Goal: Task Accomplishment & Management: Complete application form

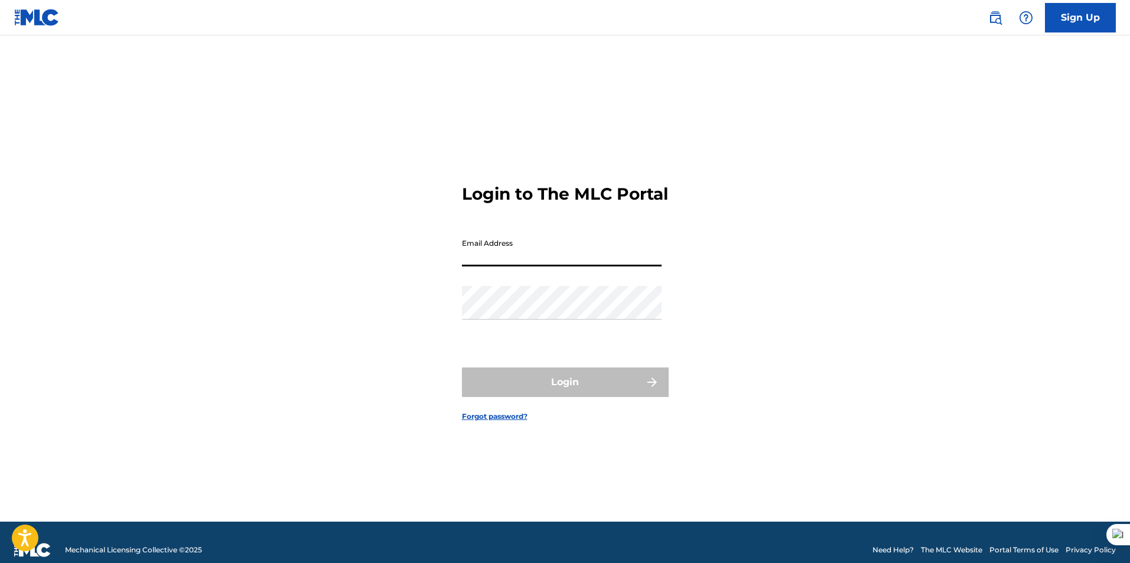
type input "[EMAIL_ADDRESS][DOMAIN_NAME]"
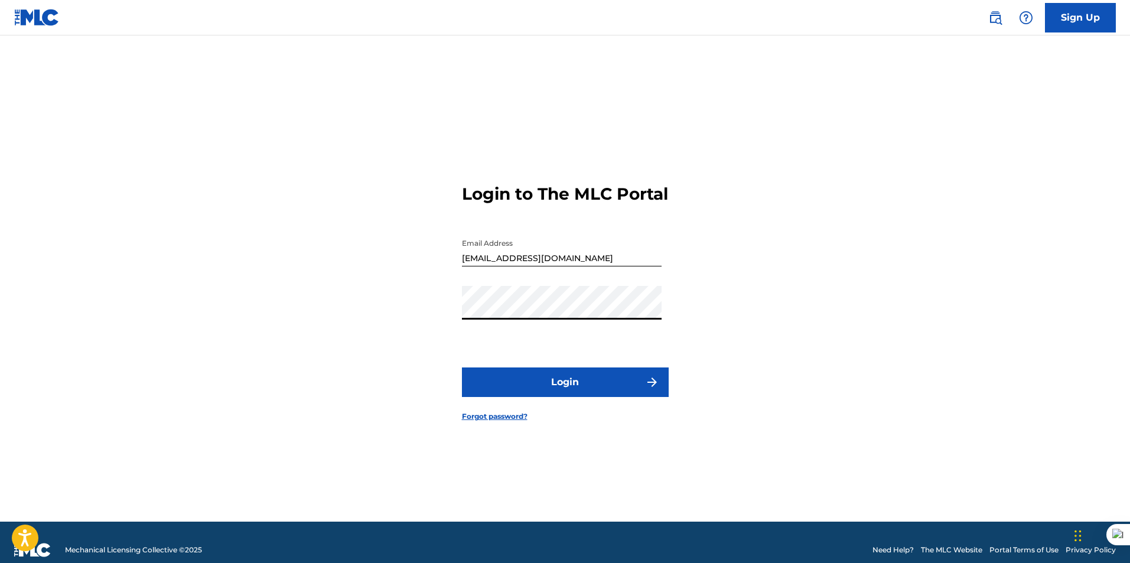
click at [462, 367] on button "Login" at bounding box center [565, 382] width 207 height 30
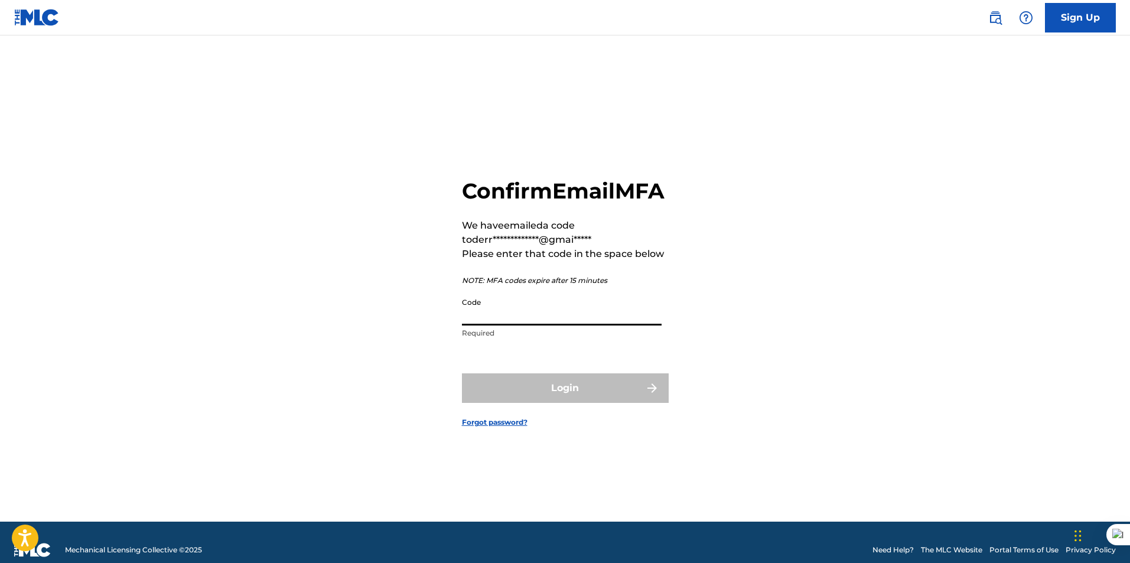
click at [493, 325] on input "Code" at bounding box center [562, 309] width 200 height 34
paste input "418930"
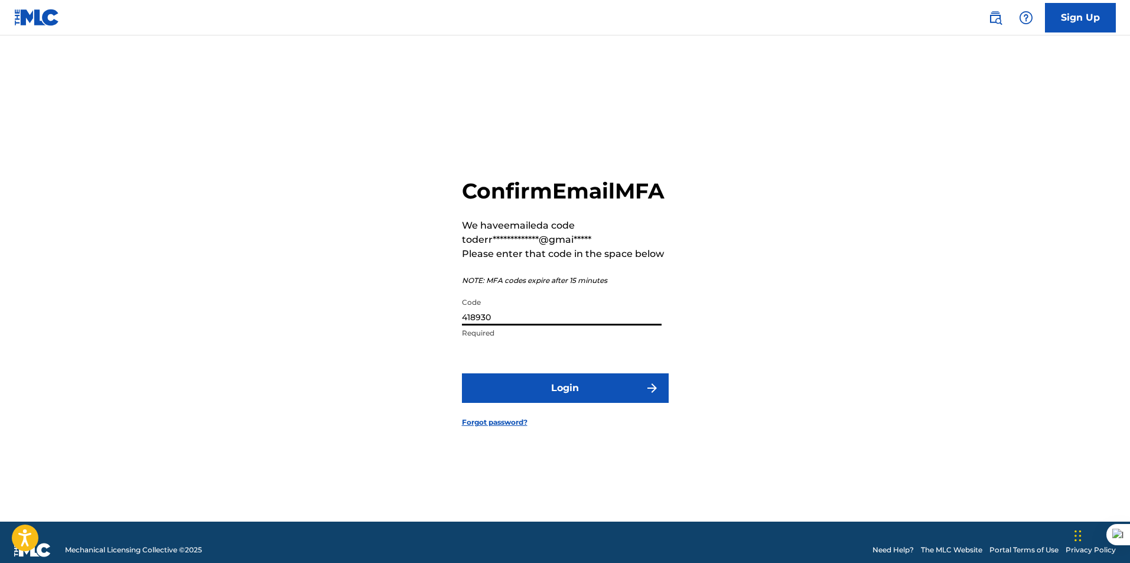
type input "418930"
click at [517, 397] on button "Login" at bounding box center [565, 388] width 207 height 30
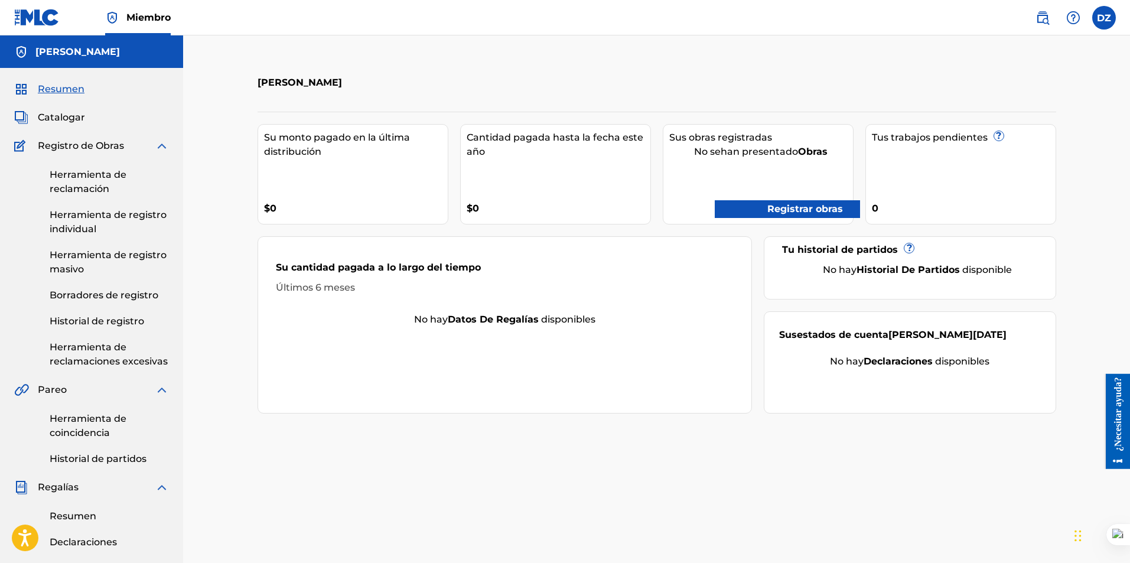
click at [777, 207] on font "Registrar obras" at bounding box center [805, 208] width 76 height 11
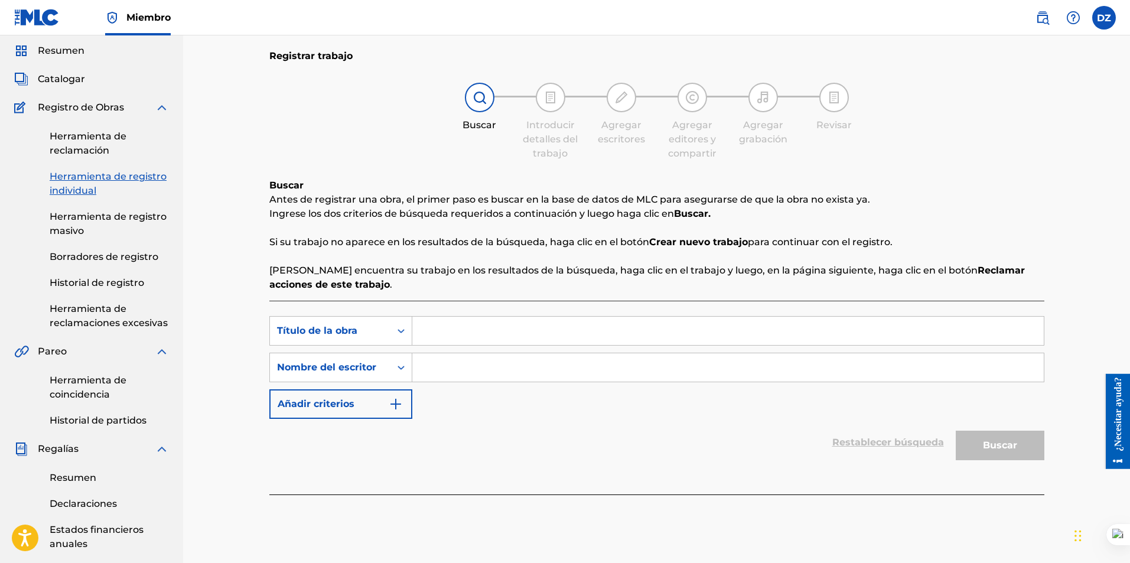
scroll to position [59, 0]
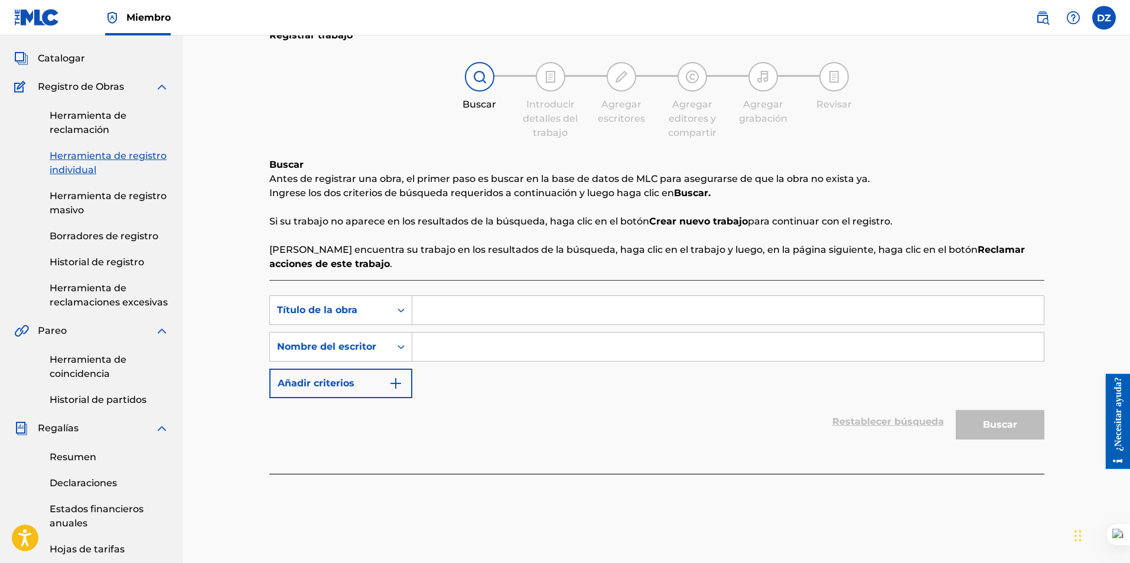
click at [437, 318] on input "Formulario de búsqueda" at bounding box center [727, 310] width 631 height 28
type input "abstract loneliness"
click at [452, 352] on input "Formulario de búsqueda" at bounding box center [727, 347] width 631 height 28
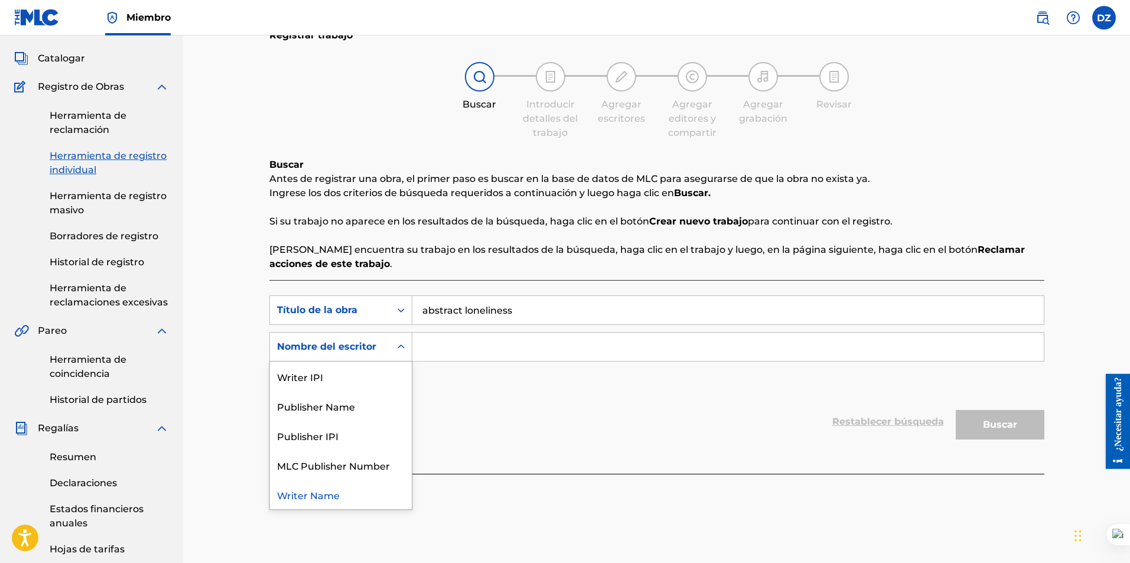
click at [395, 346] on icon "Formulario de búsqueda" at bounding box center [401, 347] width 12 height 12
click at [468, 389] on div "Búsqueda con criterios 3e4f4d06-4648-4fd6-a573-af827ae38f35 Título de la obra a…" at bounding box center [656, 346] width 775 height 103
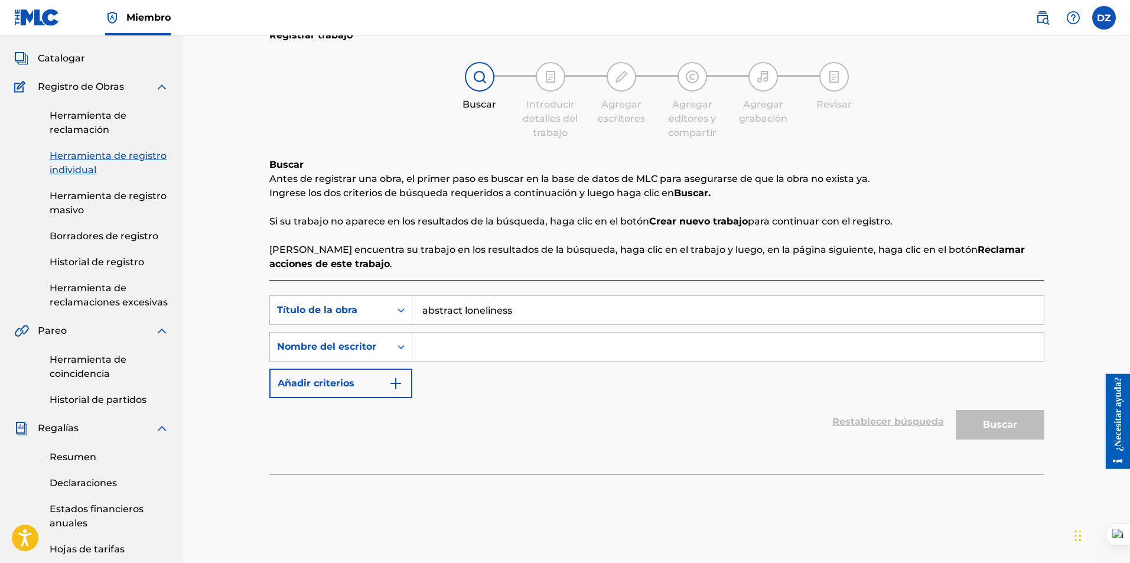
click at [464, 352] on input "Formulario de búsqueda" at bounding box center [727, 347] width 631 height 28
type input "derrickrator"
click at [994, 423] on font "Buscar" at bounding box center [1000, 424] width 34 height 11
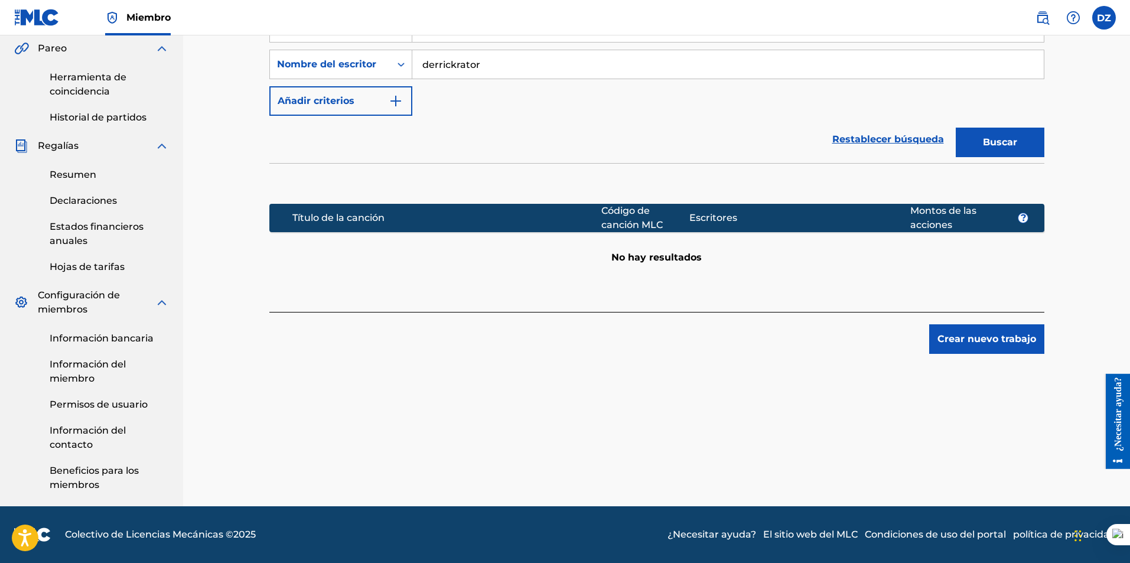
scroll to position [223, 0]
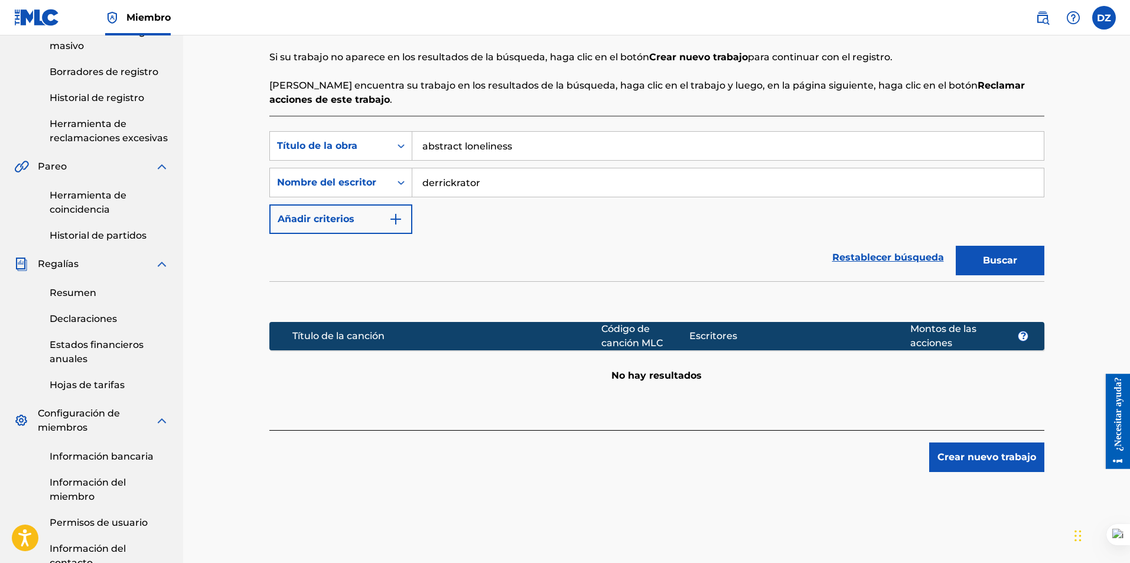
drag, startPoint x: 506, startPoint y: 188, endPoint x: 421, endPoint y: 187, distance: 85.1
click at [421, 187] on input "derrickrator" at bounding box center [727, 182] width 631 height 28
click at [555, 235] on div "Restablecer búsqueda Buscar" at bounding box center [656, 257] width 775 height 47
click at [398, 176] on div "Formulario de búsqueda" at bounding box center [400, 182] width 21 height 21
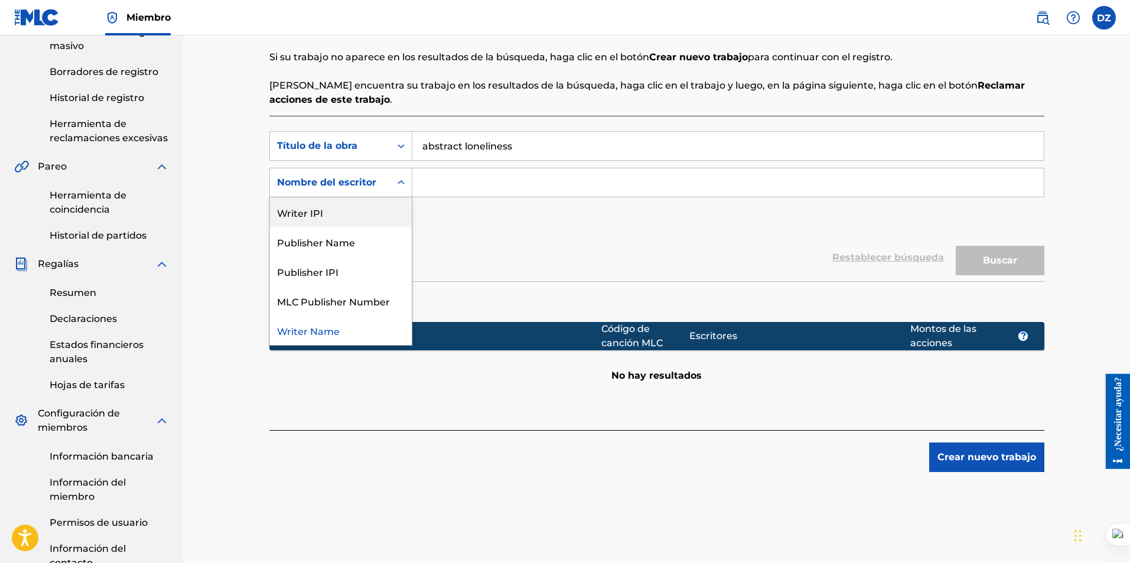
click at [364, 210] on div "Writer IPI" at bounding box center [341, 212] width 142 height 30
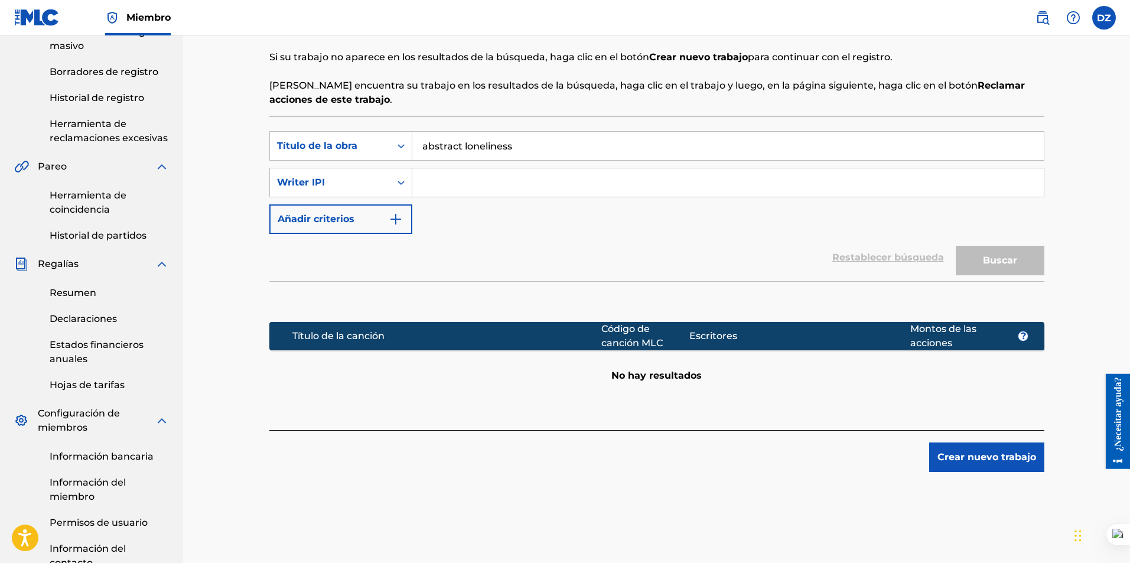
click at [467, 178] on input "Formulario de búsqueda" at bounding box center [727, 182] width 631 height 28
click at [428, 252] on div "Restablecer búsqueda Buscar" at bounding box center [656, 257] width 775 height 47
click at [460, 179] on input "Formulario de búsqueda" at bounding box center [727, 182] width 631 height 28
paste input "01305814181"
type input "01305814181"
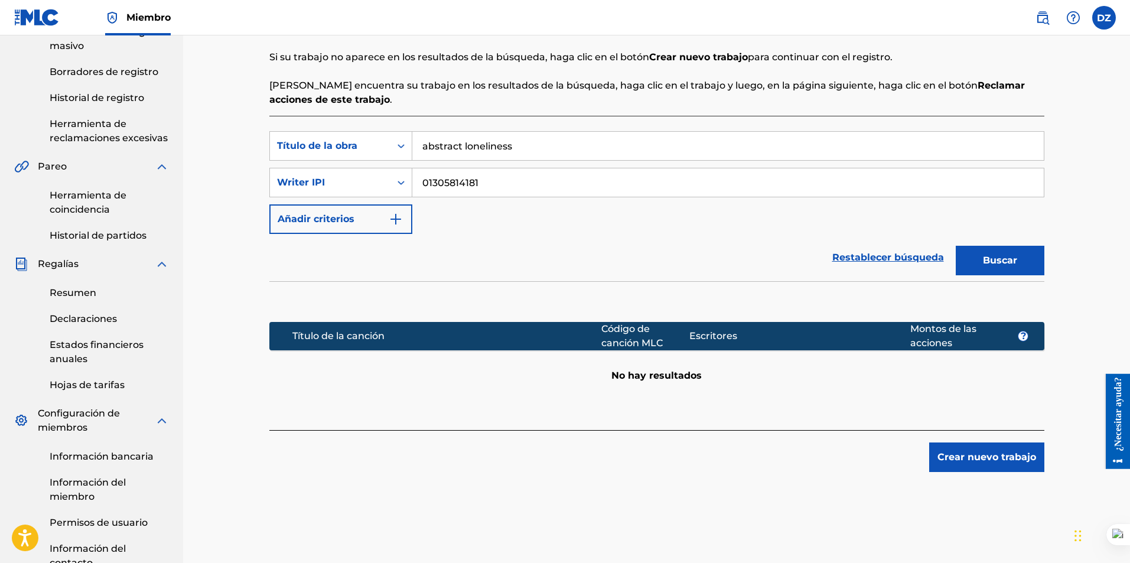
click at [1015, 255] on font "Buscar" at bounding box center [1000, 260] width 34 height 11
drag, startPoint x: 535, startPoint y: 148, endPoint x: 403, endPoint y: 148, distance: 131.7
click at [403, 148] on div "Búsqueda con criterios 3e4f4d06-4648-4fd6-a573-af827ae38f35 Título de la obra a…" at bounding box center [656, 146] width 775 height 30
click at [956, 246] on button "Buscar" at bounding box center [1000, 261] width 89 height 30
drag, startPoint x: 499, startPoint y: 148, endPoint x: 393, endPoint y: 148, distance: 105.7
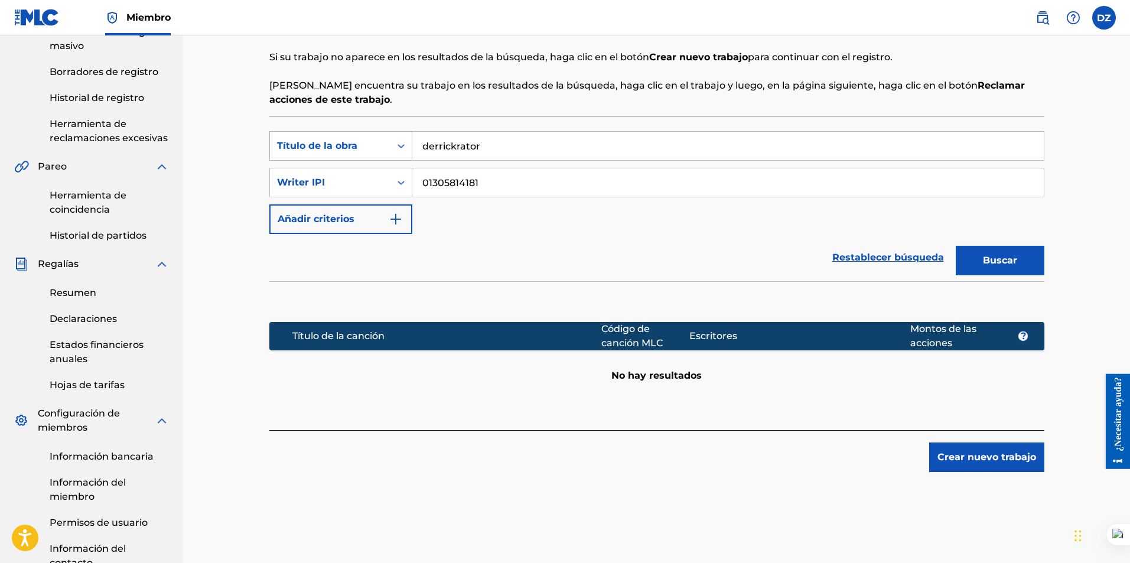
click at [393, 148] on div "Búsqueda con criterios 3e4f4d06-4648-4fd6-a573-af827ae38f35 Título de la obra d…" at bounding box center [656, 146] width 775 height 30
type input "abstract loneliness"
click at [398, 219] on img "Formulario de búsqueda" at bounding box center [396, 219] width 14 height 14
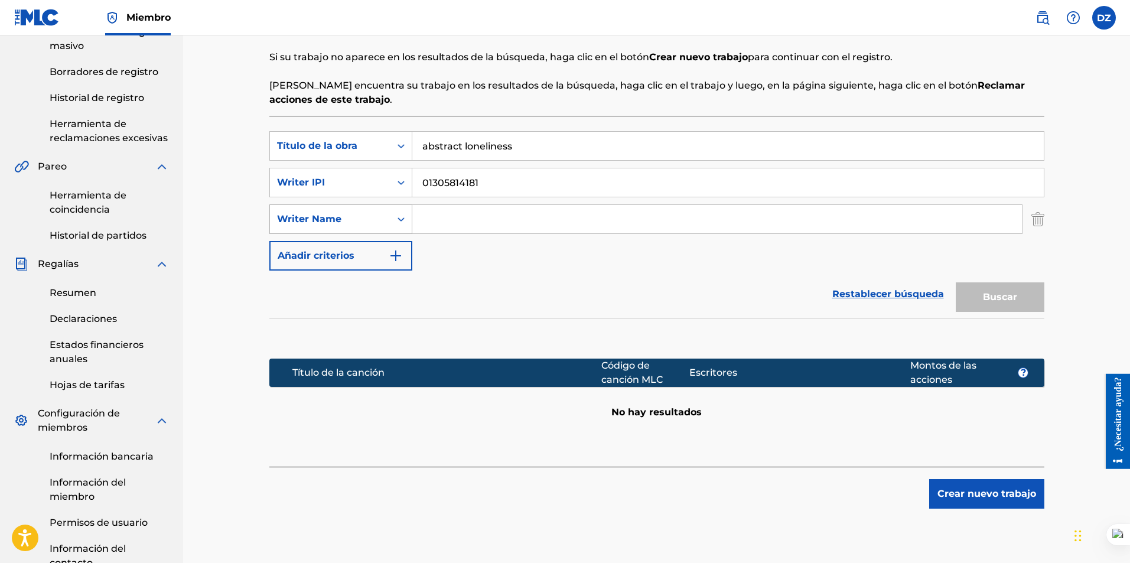
click at [356, 216] on div "Writer Name" at bounding box center [330, 219] width 106 height 14
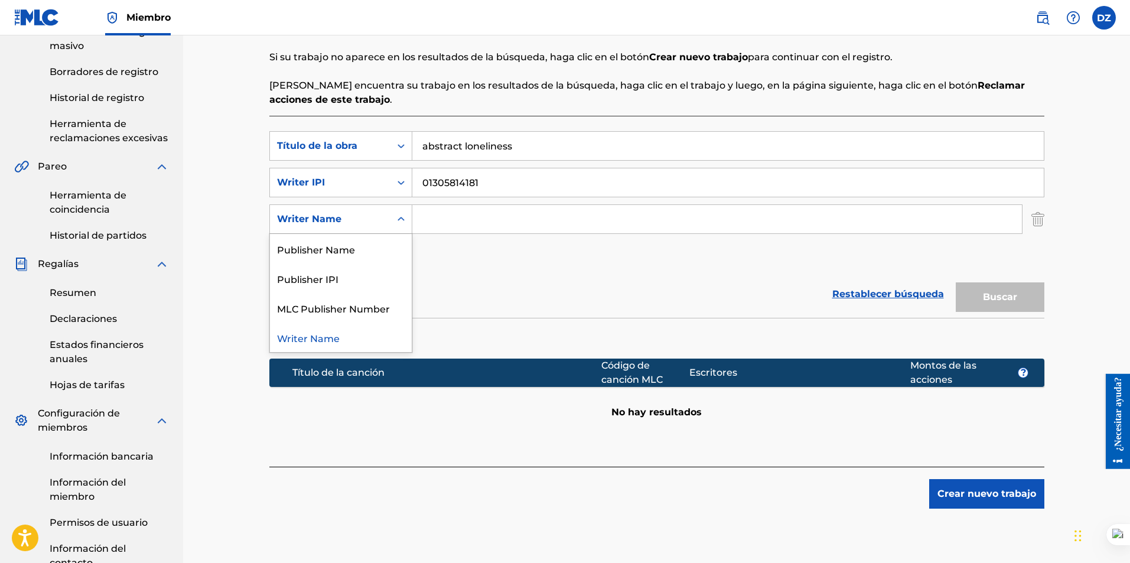
click at [472, 285] on div "Restablecer búsqueda Buscar" at bounding box center [656, 294] width 775 height 47
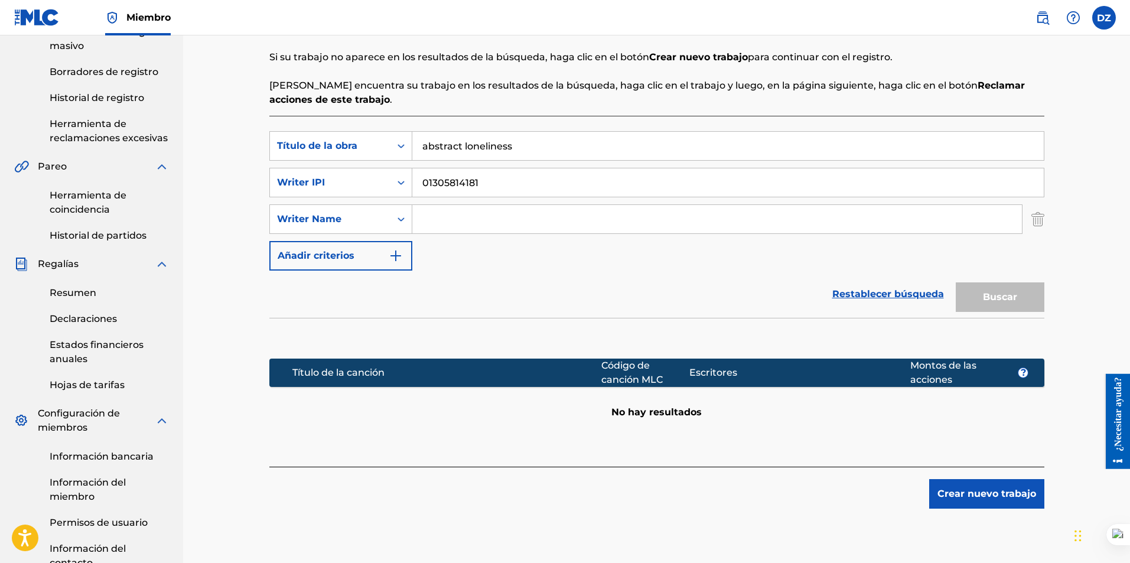
click at [437, 222] on input "Formulario de búsqueda" at bounding box center [717, 219] width 610 height 28
click at [386, 222] on div "Writer Name" at bounding box center [330, 219] width 121 height 22
click at [368, 242] on div "Publisher Name" at bounding box center [341, 249] width 142 height 30
click at [451, 215] on input "Formulario de búsqueda" at bounding box center [717, 219] width 610 height 28
type input "Derrickrator"
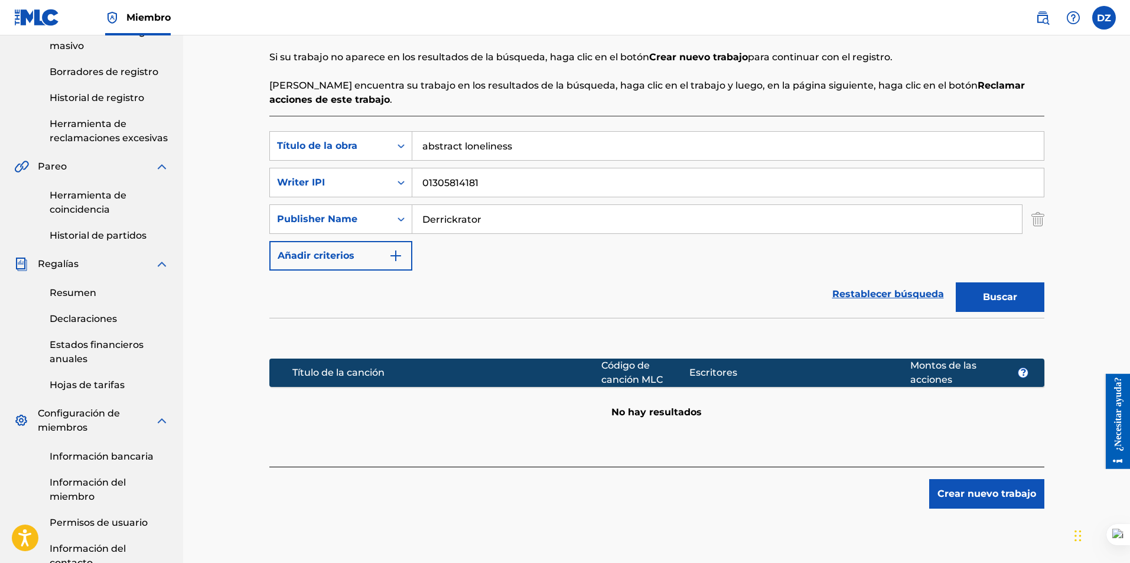
click at [1013, 293] on font "Buscar" at bounding box center [1000, 296] width 34 height 11
drag, startPoint x: 504, startPoint y: 219, endPoint x: 375, endPoint y: 219, distance: 129.4
click at [375, 219] on div "SearchWithCriteriaba1907bc-05aa-406f-a87b-1db08d37296f Publisher Name Derrickra…" at bounding box center [656, 219] width 775 height 30
click at [402, 216] on icon "Formulario de búsqueda" at bounding box center [401, 219] width 12 height 12
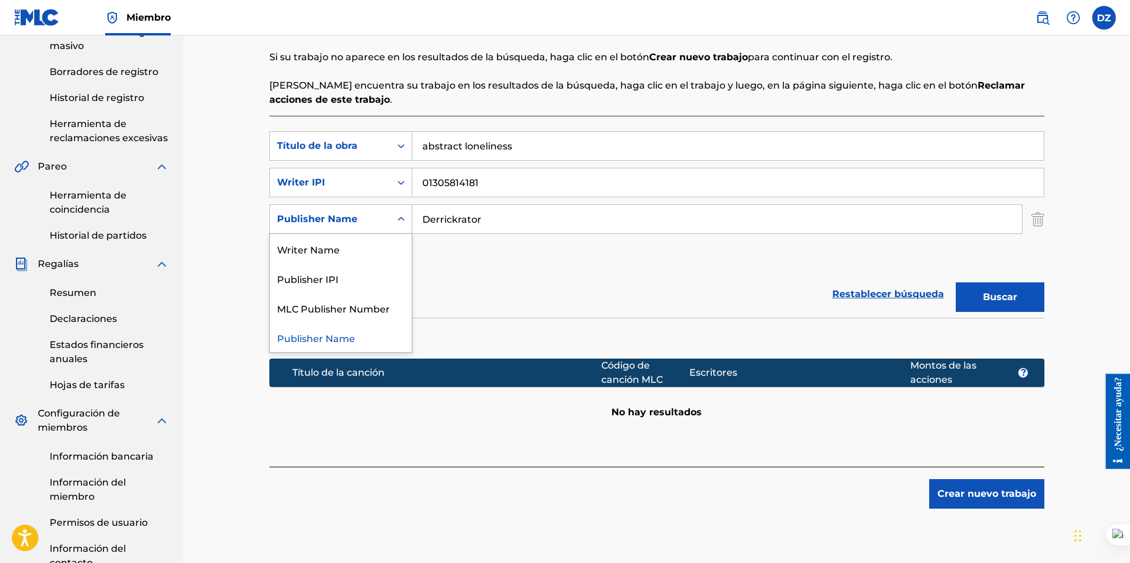
click at [350, 336] on div "Publisher Name" at bounding box center [341, 338] width 142 height 30
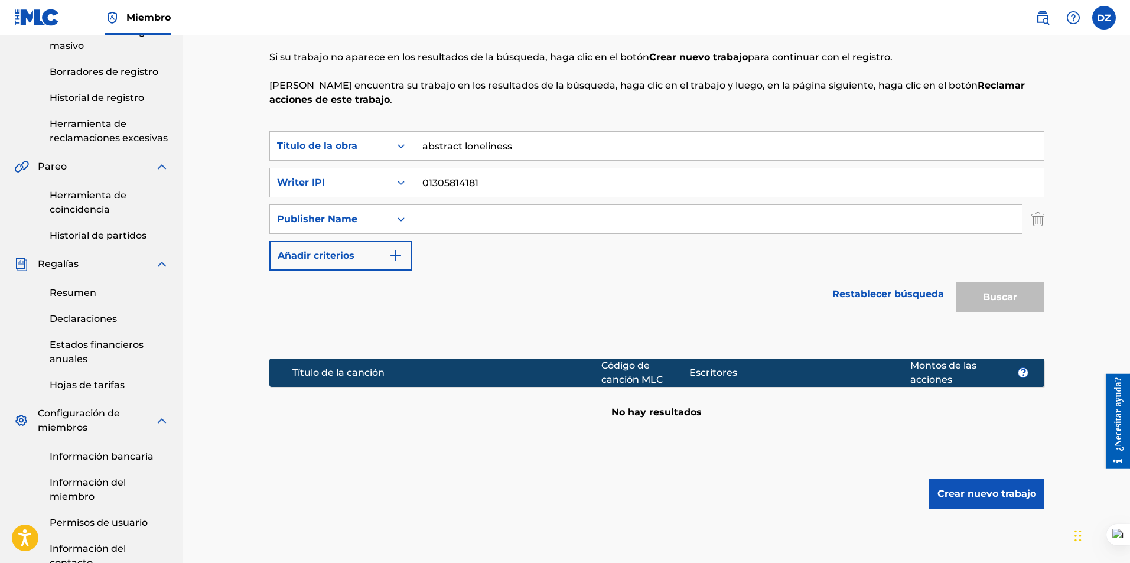
click at [444, 216] on input "Formulario de búsqueda" at bounding box center [717, 219] width 610 height 28
type input "Derrickrator"
click at [975, 298] on button "Buscar" at bounding box center [1000, 297] width 89 height 30
drag, startPoint x: 529, startPoint y: 146, endPoint x: 414, endPoint y: 143, distance: 115.2
click at [414, 143] on input "abstract loneliness" at bounding box center [727, 146] width 631 height 28
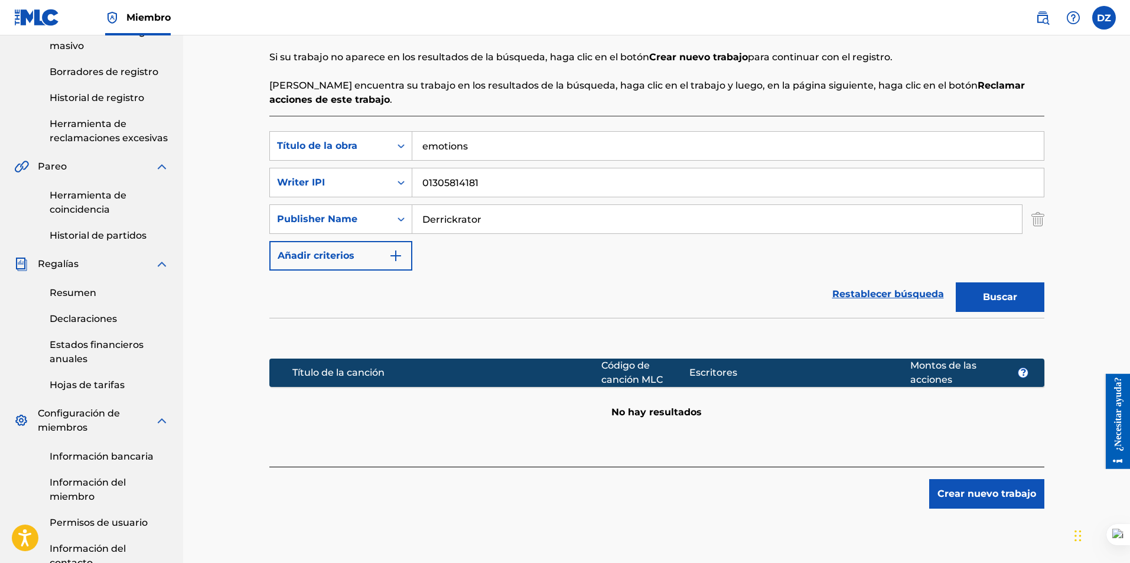
type input "emotions"
click at [1003, 299] on font "Buscar" at bounding box center [1000, 296] width 34 height 11
click at [393, 184] on div "Formulario de búsqueda" at bounding box center [400, 182] width 21 height 21
click at [342, 240] on div "Publisher IPI" at bounding box center [341, 242] width 142 height 30
click at [447, 182] on input "Formulario de búsqueda" at bounding box center [727, 182] width 631 height 28
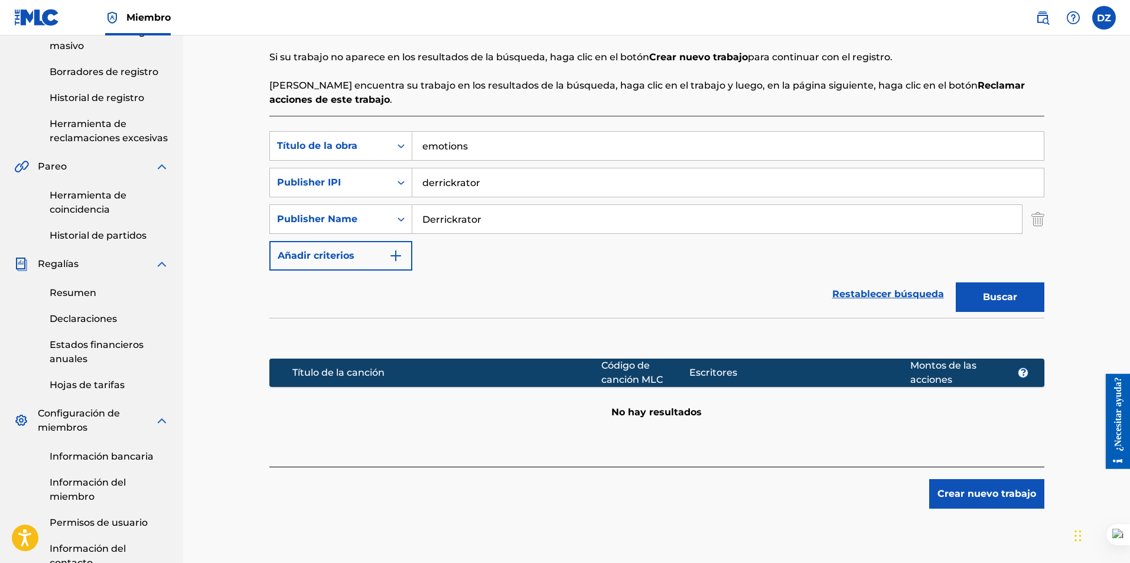
click at [1013, 299] on font "Buscar" at bounding box center [1000, 296] width 34 height 11
drag, startPoint x: 484, startPoint y: 184, endPoint x: 397, endPoint y: 181, distance: 87.5
click at [397, 181] on div "SearchWithCriteriab7da0cee-d3c4-4862-85bc-09d22f462773 Publisher IPI derrickrat…" at bounding box center [656, 183] width 775 height 30
paste input "01305814181"
type input "01305814181"
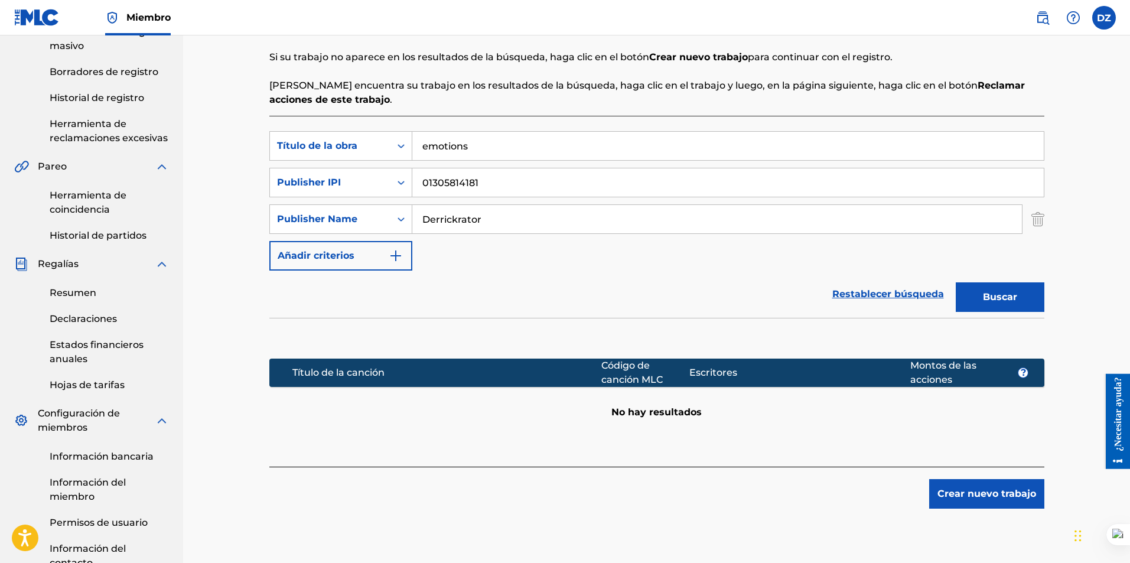
click at [1028, 291] on button "Buscar" at bounding box center [1000, 297] width 89 height 30
click at [989, 489] on font "Crear nuevo trabajo" at bounding box center [986, 493] width 99 height 11
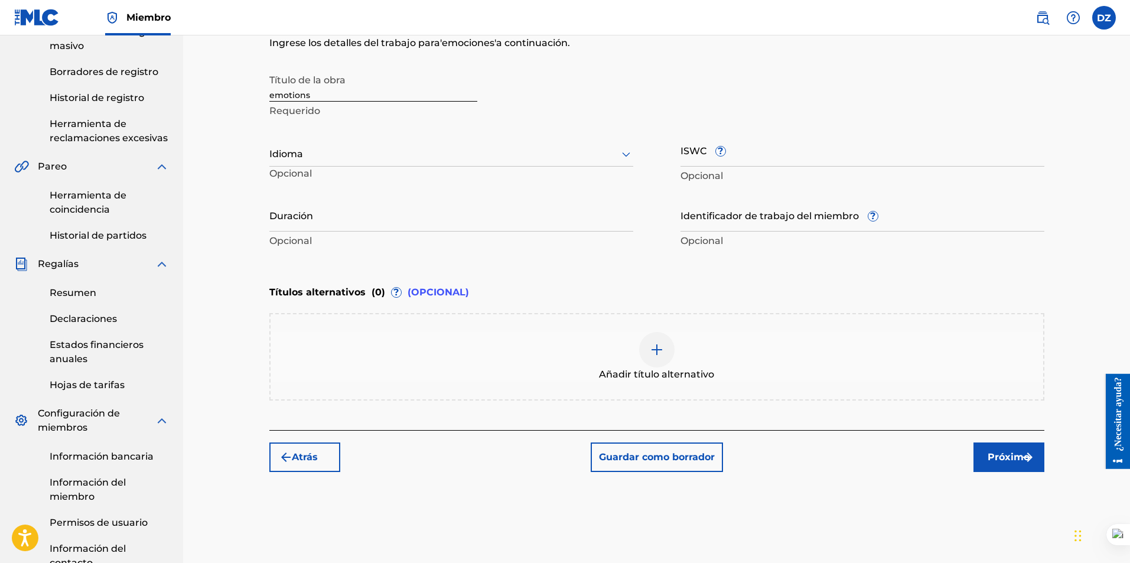
click at [326, 92] on input "emotions" at bounding box center [373, 85] width 208 height 34
click at [321, 155] on div at bounding box center [451, 154] width 364 height 15
click at [302, 183] on font "Inglés" at bounding box center [291, 180] width 29 height 11
click at [299, 221] on input "Duración" at bounding box center [451, 215] width 364 height 34
click at [296, 223] on input "Duración" at bounding box center [451, 215] width 364 height 34
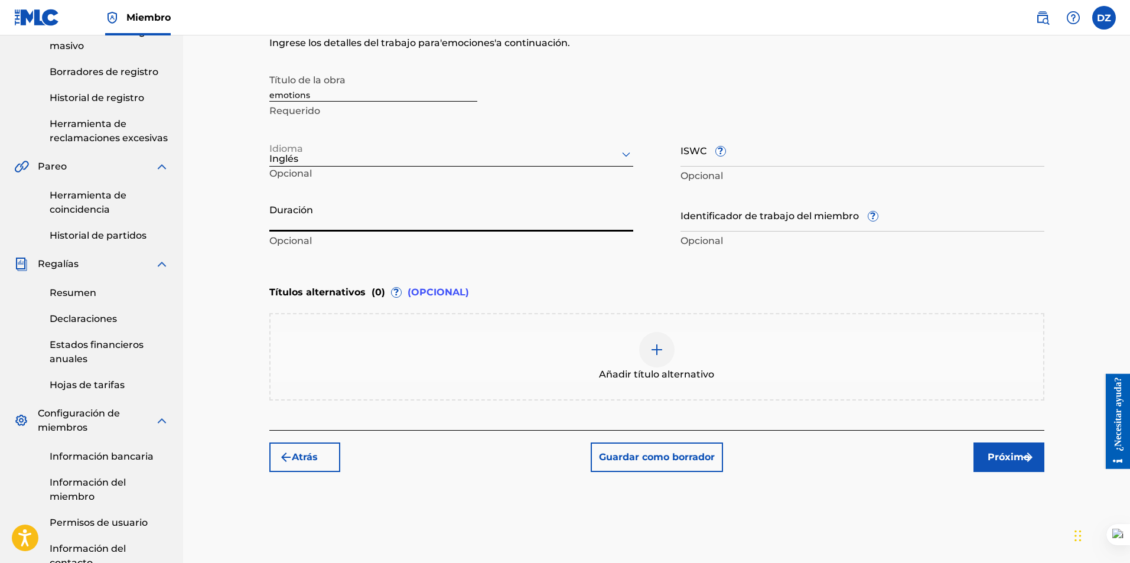
type input "2"
type input "02:23"
click at [565, 276] on div "Introducir detalles del trabajo Ingrese los detalles del trabajo para ' emocion…" at bounding box center [656, 137] width 775 height 286
drag, startPoint x: 676, startPoint y: 151, endPoint x: 704, endPoint y: 154, distance: 27.3
click at [703, 154] on div "Título de la obra emotions Requerido Idioma Inglés Opcional ISWC ? Opcional Dur…" at bounding box center [656, 159] width 775 height 183
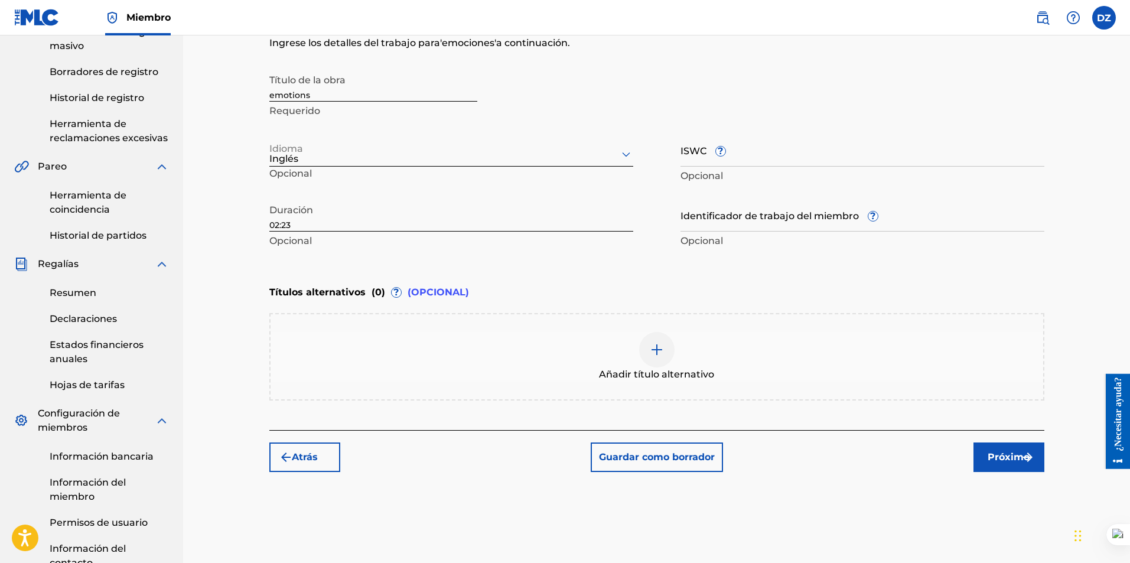
click at [689, 159] on input "ISWC ?" at bounding box center [863, 150] width 364 height 34
paste input "T-334.443.361-6"
type input "T-334.443.361-6"
click at [628, 279] on div "Títulos alternativos ( 0 ) ? (OPCIONAL)" at bounding box center [656, 292] width 775 height 26
click at [654, 346] on img at bounding box center [657, 350] width 14 height 14
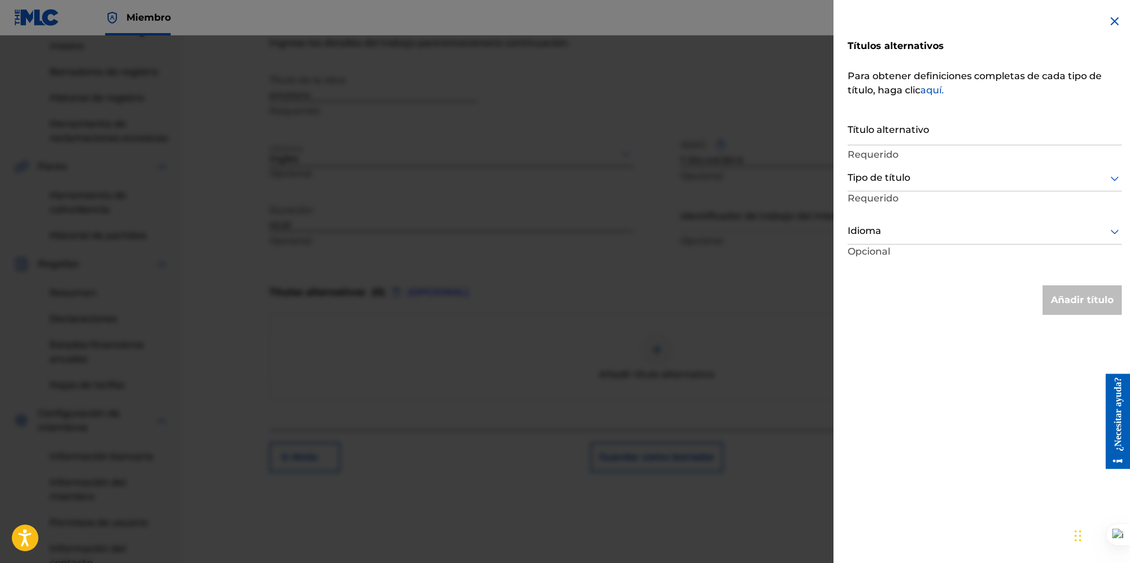
click at [873, 133] on input "Título alternativo" at bounding box center [985, 129] width 274 height 34
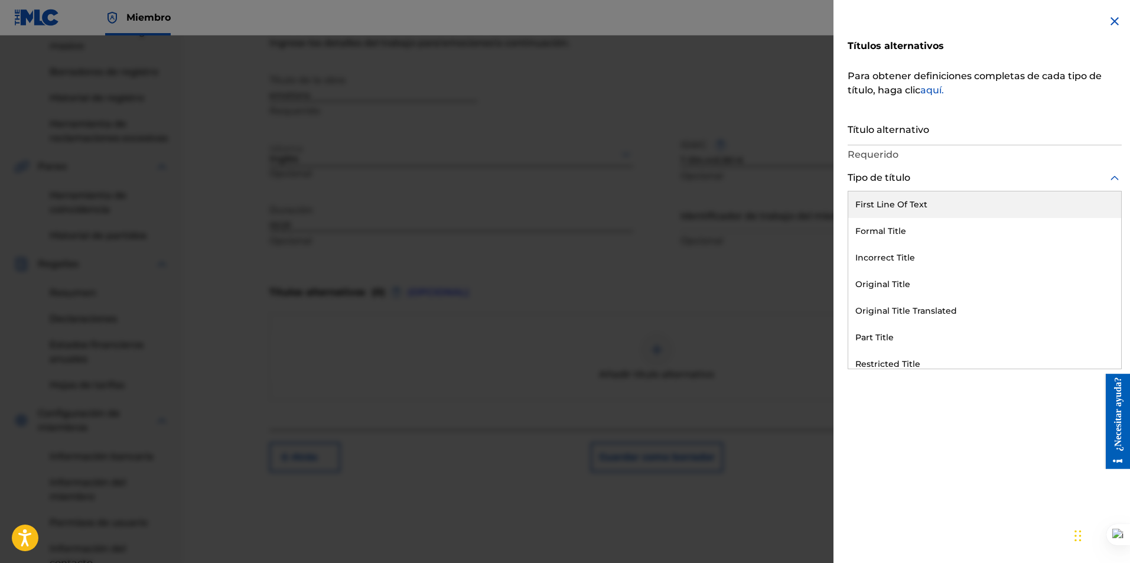
click at [873, 181] on div at bounding box center [985, 178] width 274 height 15
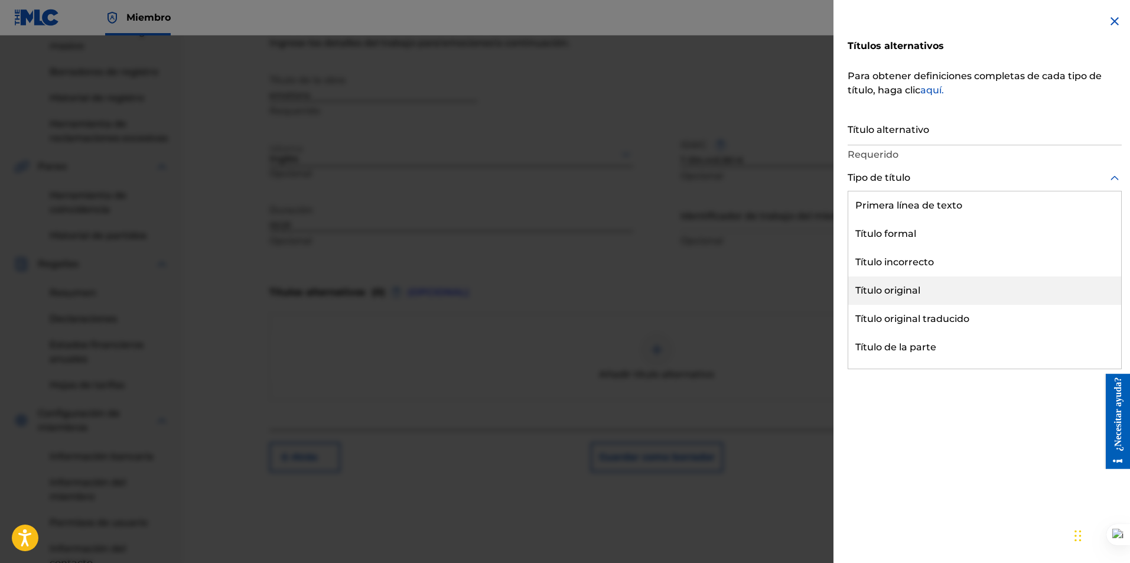
click at [885, 284] on div "Título original" at bounding box center [984, 290] width 273 height 28
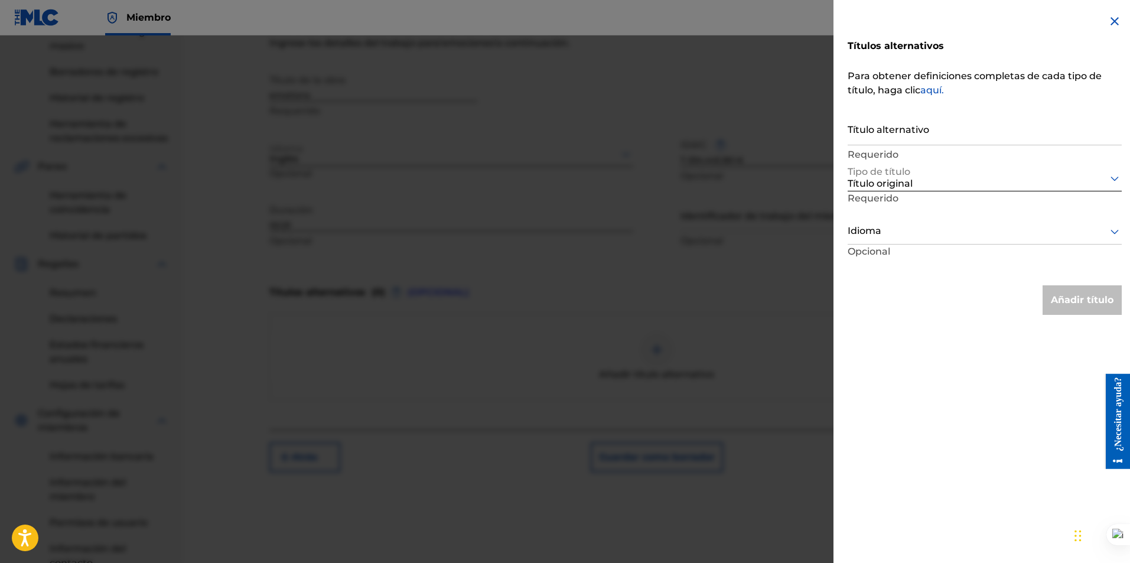
click at [869, 138] on input "Título alternativo" at bounding box center [985, 129] width 274 height 34
type input "Derrickrator - Emotions"
click at [924, 247] on p "Opcional" at bounding box center [898, 258] width 100 height 27
click at [918, 239] on div "Idioma" at bounding box center [985, 231] width 274 height 27
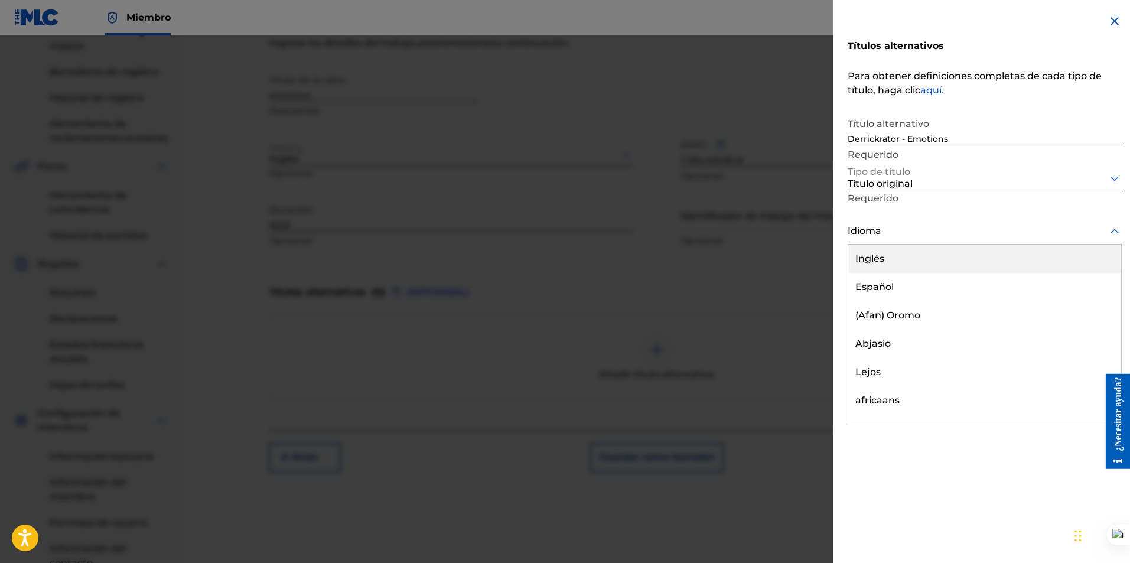
click at [899, 258] on div "Inglés" at bounding box center [984, 259] width 273 height 28
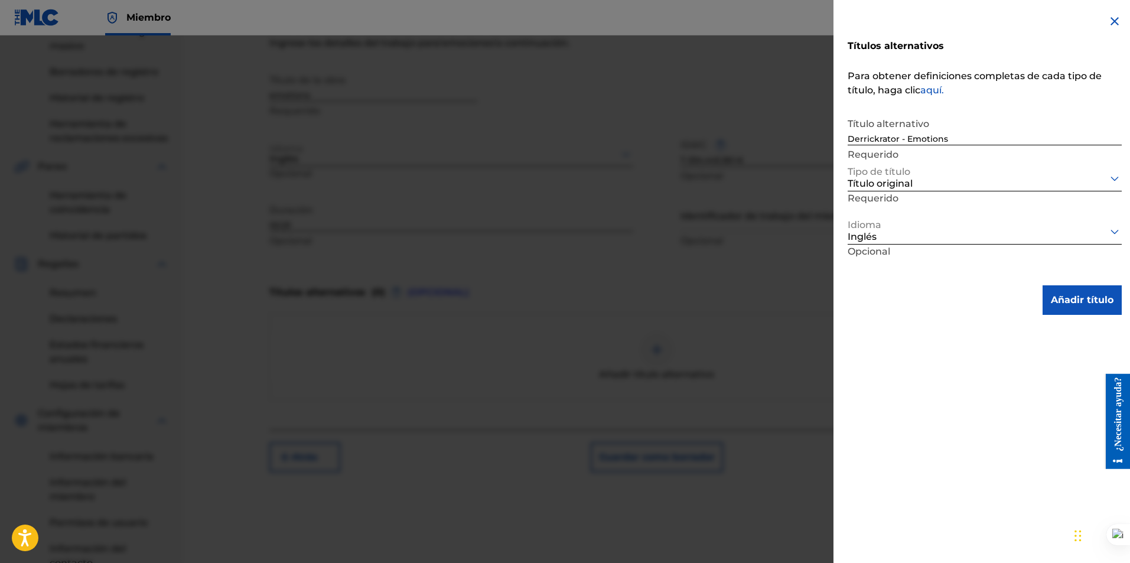
click at [1066, 299] on font "Añadir título" at bounding box center [1082, 299] width 63 height 11
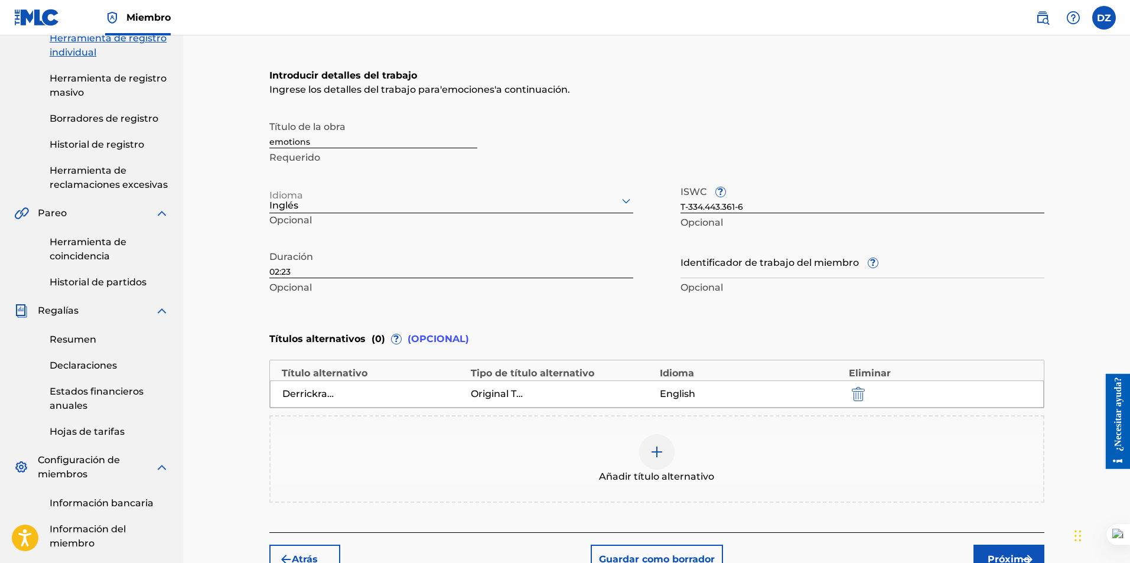
scroll to position [164, 0]
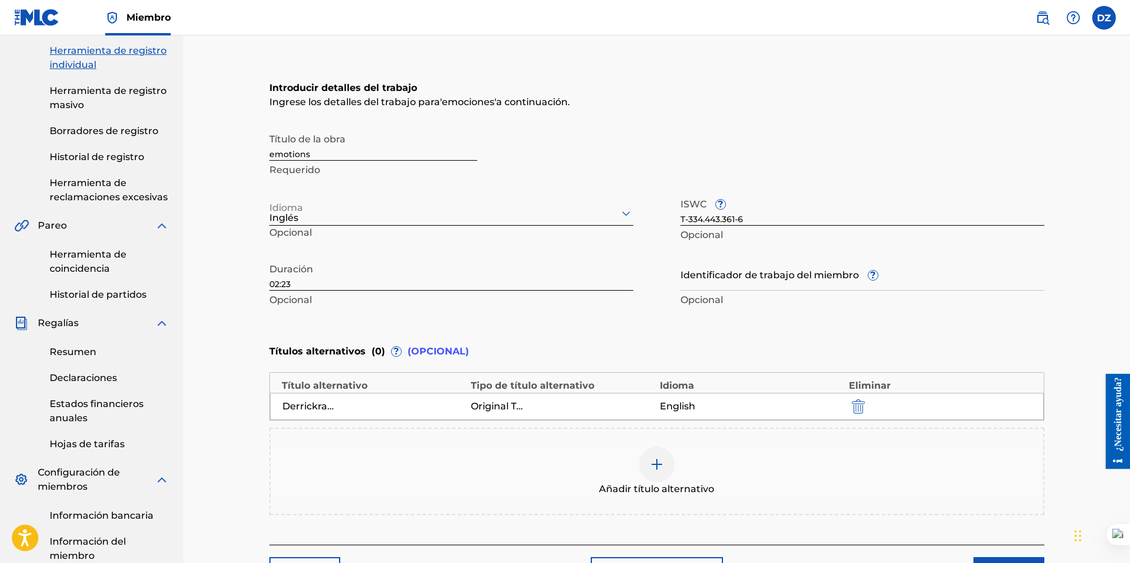
click at [272, 151] on input "emotions" at bounding box center [373, 144] width 208 height 34
type input "Emotions"
click at [947, 145] on div "Título de la obra Emotions Requerido" at bounding box center [656, 153] width 775 height 53
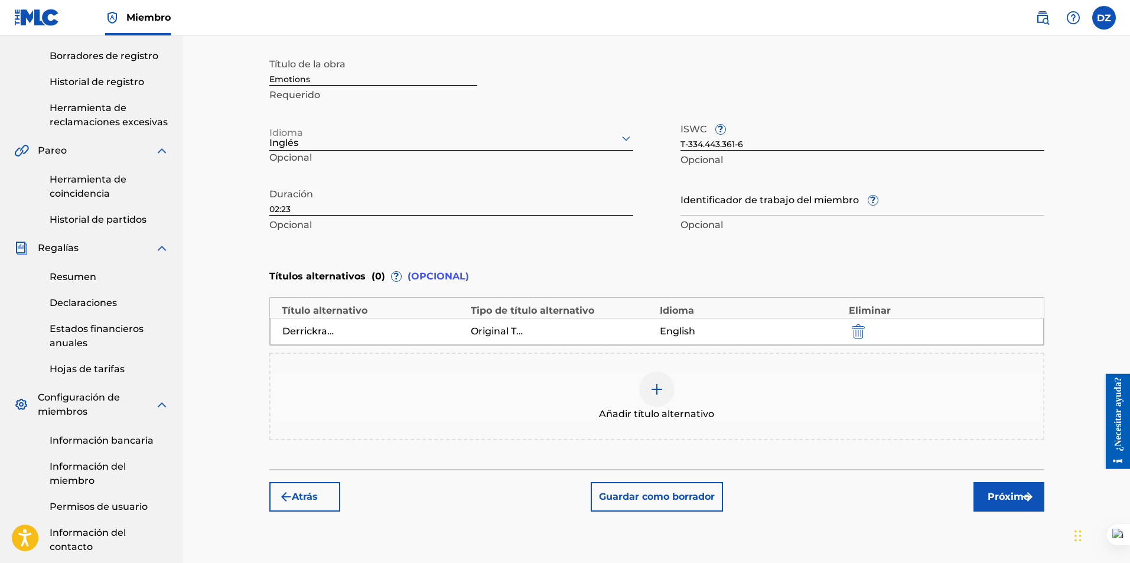
scroll to position [282, 0]
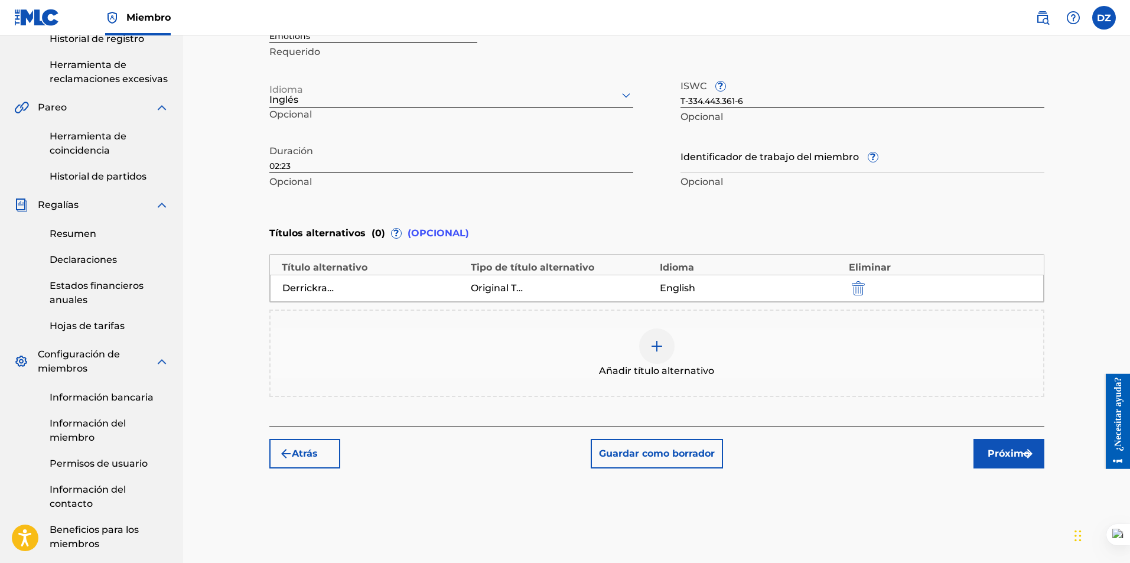
click at [985, 454] on button "Próximo" at bounding box center [1009, 454] width 71 height 30
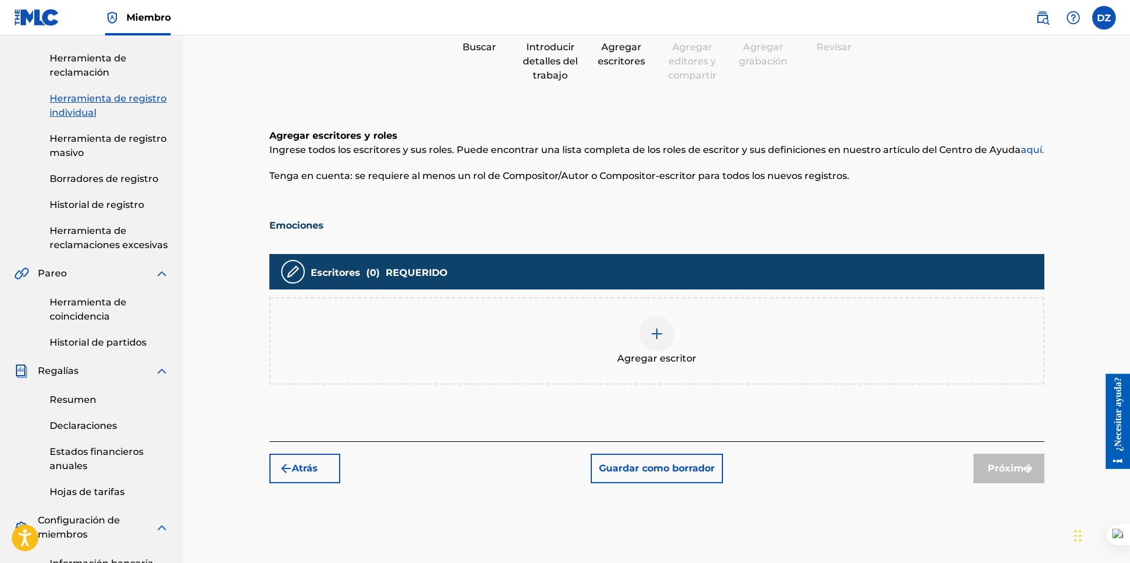
scroll to position [171, 0]
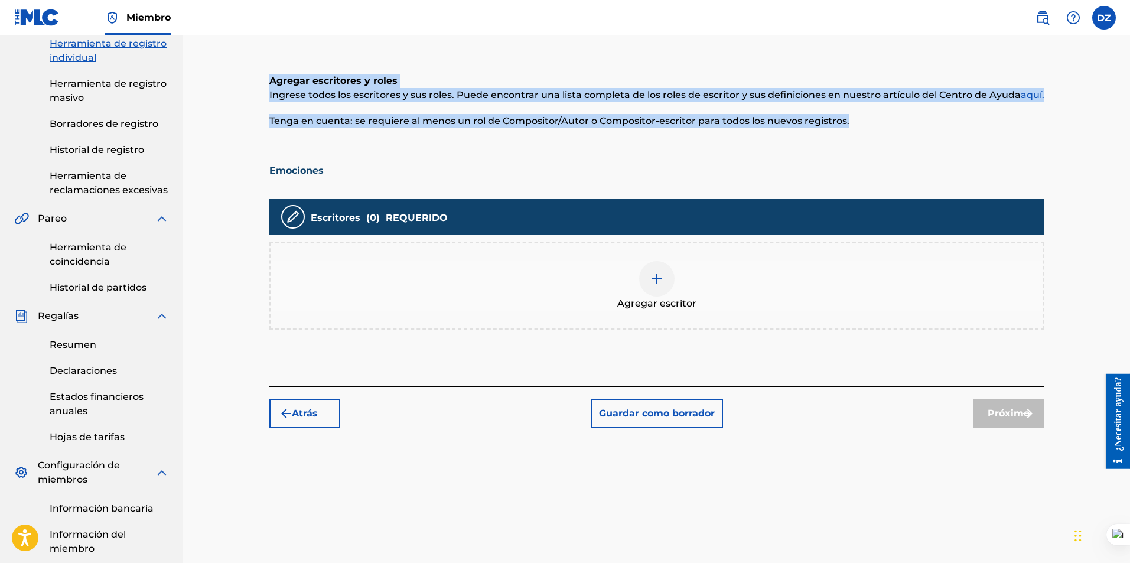
drag, startPoint x: 676, startPoint y: 122, endPoint x: 261, endPoint y: 79, distance: 417.6
click at [261, 79] on div "Registrar trabajo Buscar Introducir detalles del trabajo Agregar escritores Agr…" at bounding box center [657, 167] width 799 height 546
copy div "[PERSON_NAME] escritores y roles [PERSON_NAME] todos los escritores y sus roles…"
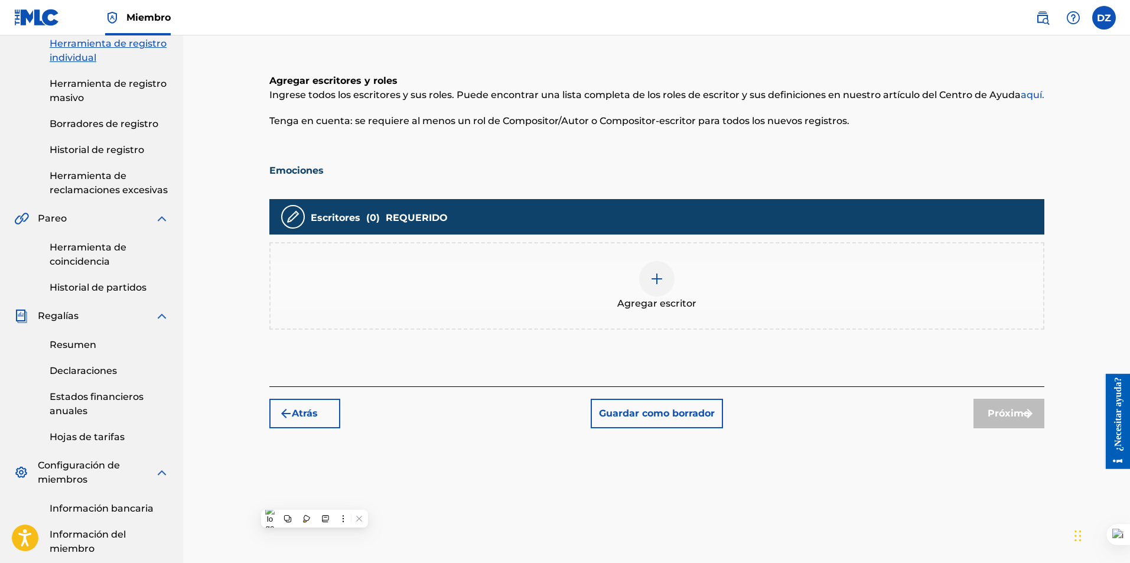
click at [656, 287] on div at bounding box center [656, 278] width 35 height 35
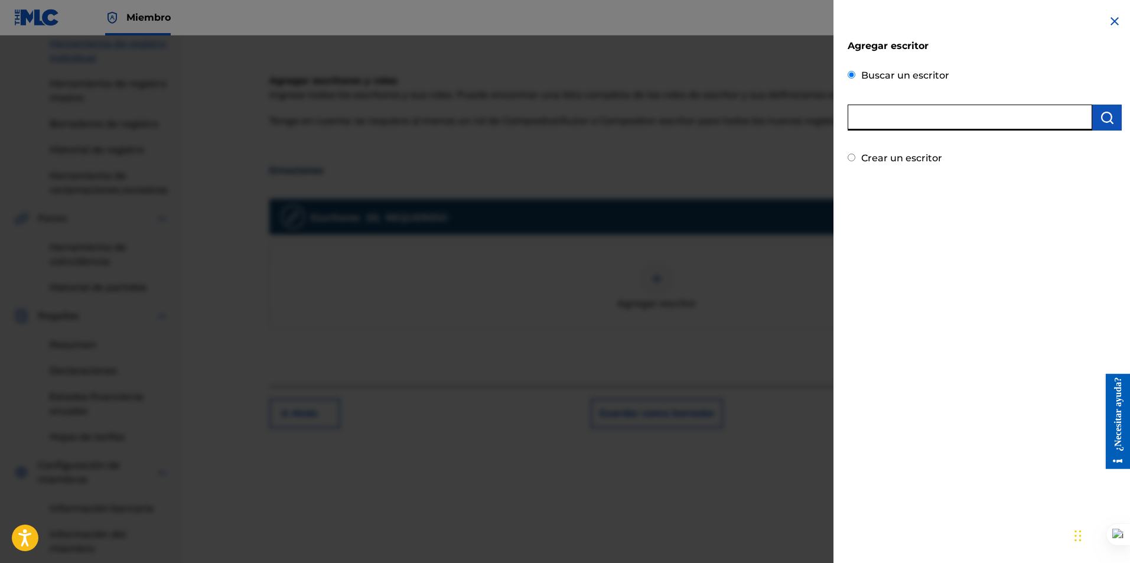
click at [920, 118] on input "text" at bounding box center [970, 118] width 245 height 26
type input "Derrickrator"
click at [886, 213] on font "Crear un escritor" at bounding box center [901, 213] width 81 height 11
radio input "true"
click at [855, 213] on input "Crear un escritor" at bounding box center [852, 213] width 8 height 8
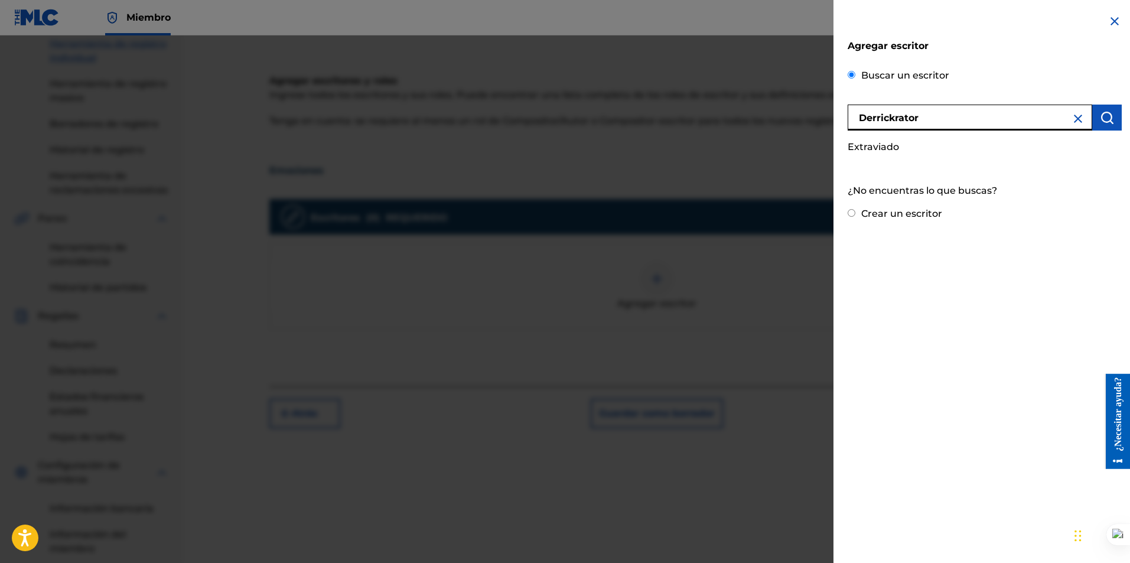
radio input "false"
radio input "true"
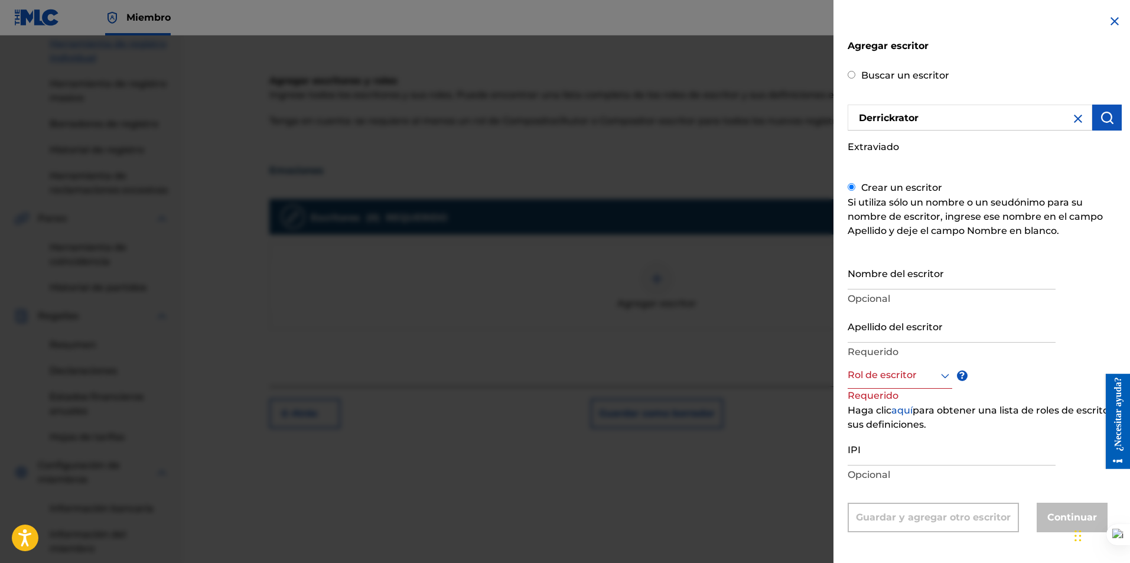
click at [875, 276] on input "Nombre del escritor" at bounding box center [952, 273] width 208 height 34
click at [853, 76] on input "Buscar un escritor" at bounding box center [852, 74] width 8 height 8
radio input "true"
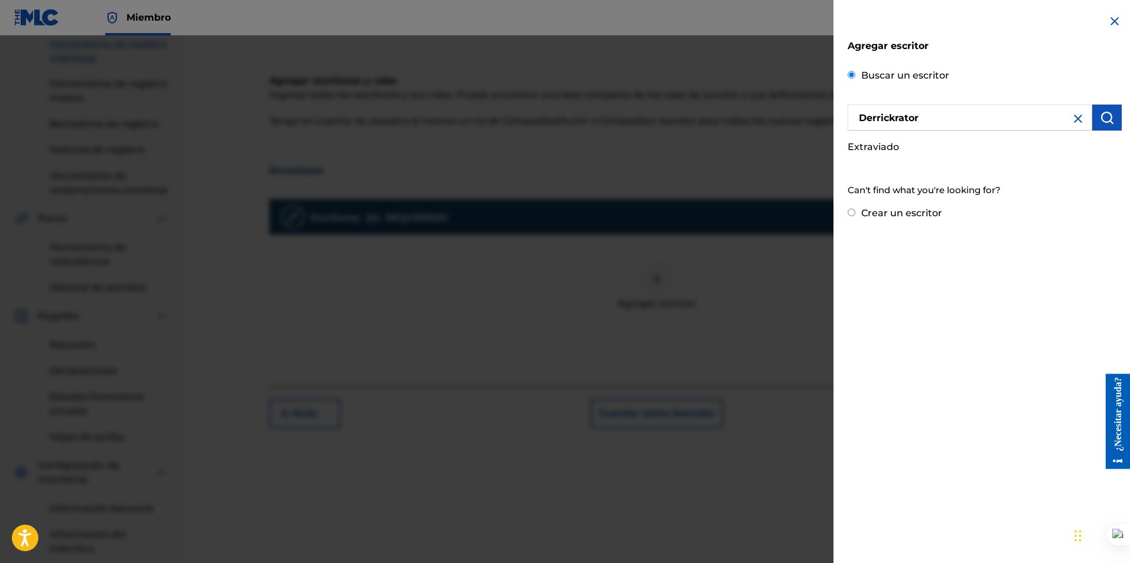
scroll to position [0, 0]
drag, startPoint x: 930, startPoint y: 118, endPoint x: 896, endPoint y: 121, distance: 34.4
click at [896, 121] on input "Derrickrator" at bounding box center [970, 118] width 245 height 26
type input "[PERSON_NAME]"
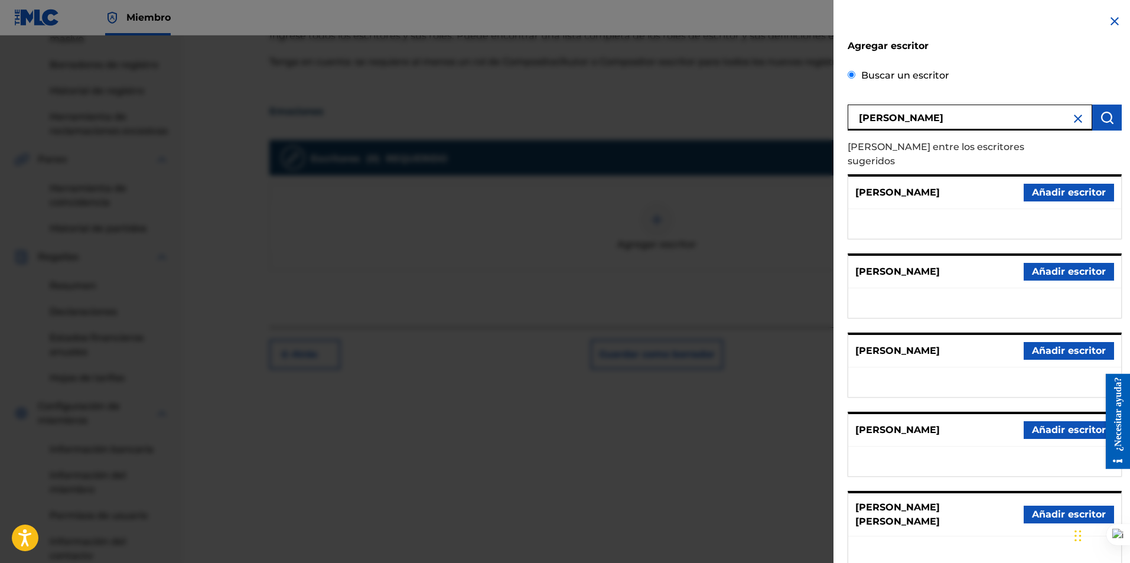
scroll to position [76, 0]
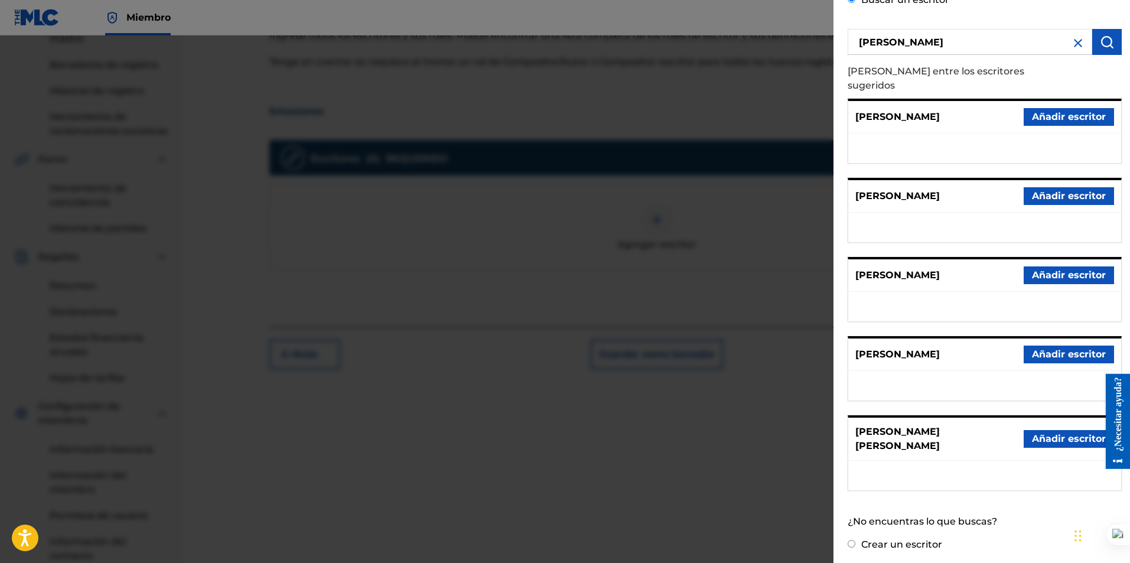
click at [854, 542] on input "Crear un escritor" at bounding box center [852, 544] width 8 height 8
radio input "false"
radio input "true"
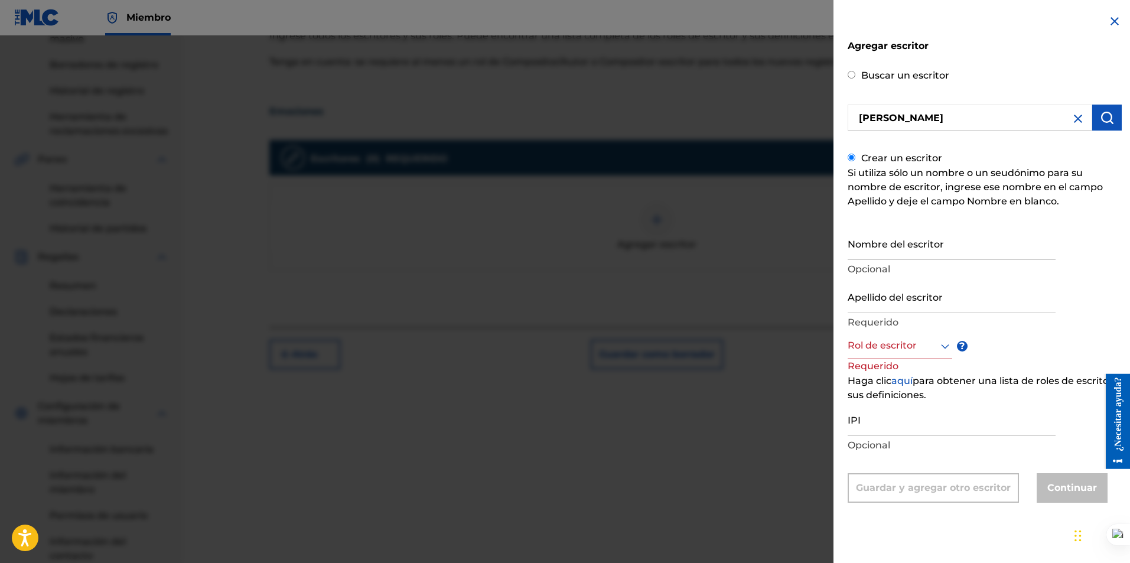
click at [882, 300] on input "Apellido del escritor" at bounding box center [952, 296] width 208 height 34
type input "Derrickrator"
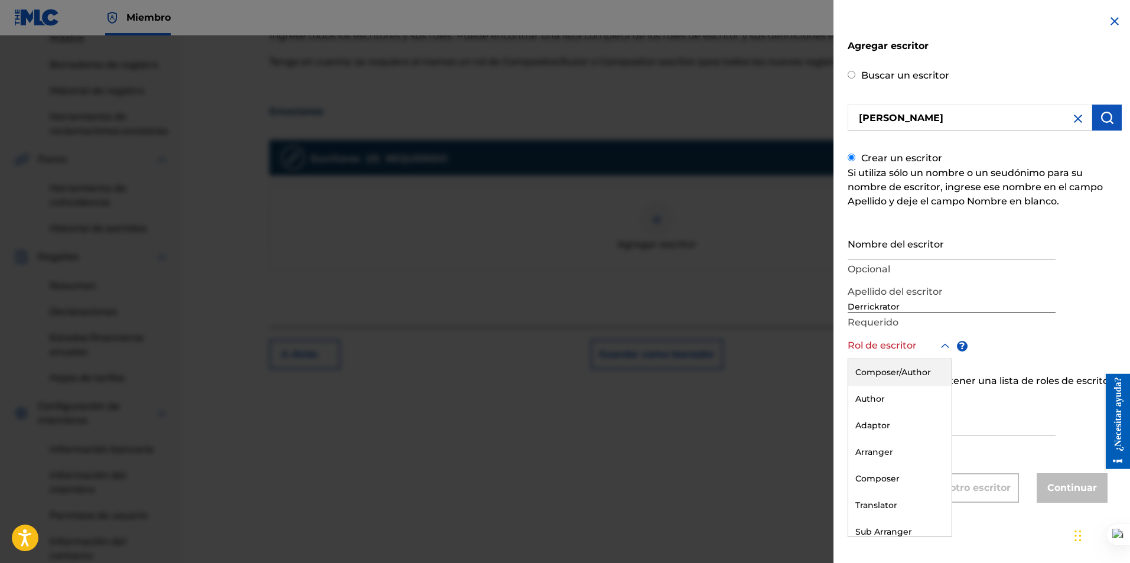
click at [930, 349] on div at bounding box center [900, 345] width 105 height 15
click at [919, 377] on font "Compositor/Autor" at bounding box center [898, 372] width 86 height 11
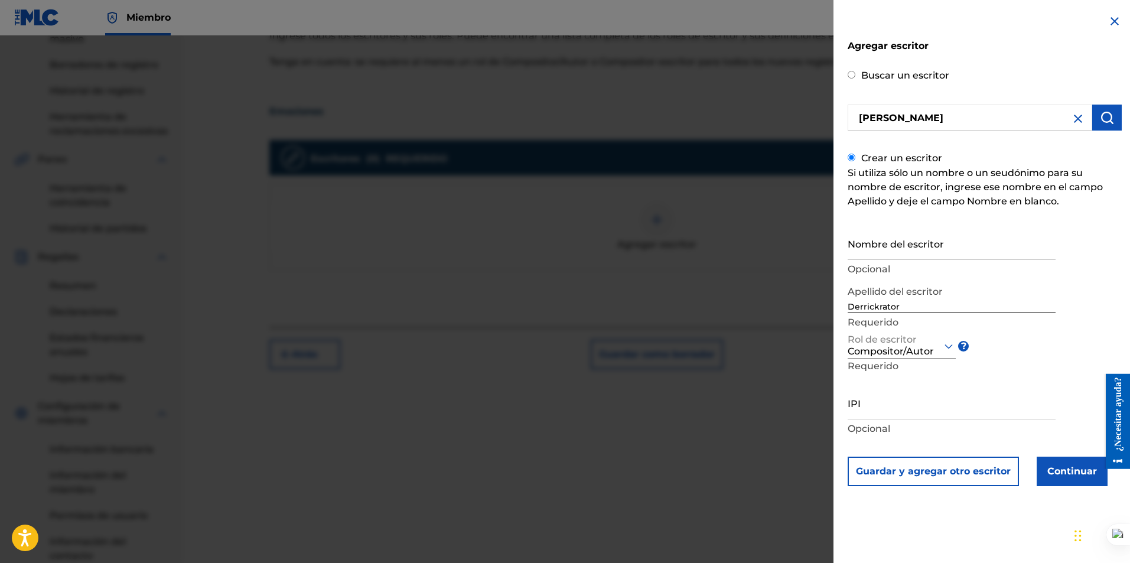
scroll to position [289, 0]
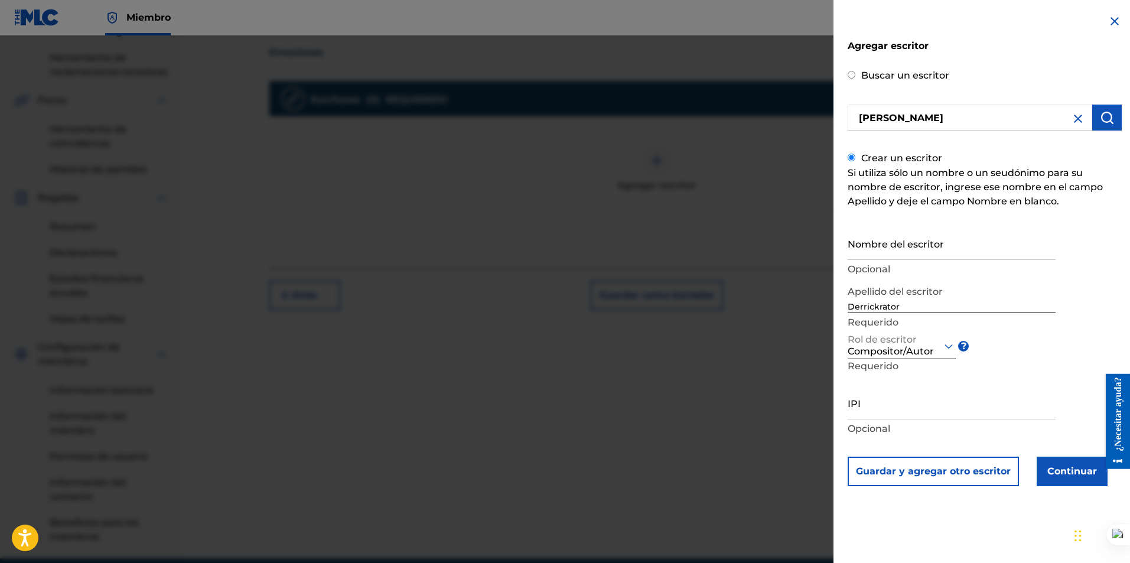
click at [903, 406] on input "IPI" at bounding box center [952, 403] width 208 height 34
paste input "01305814181"
type input "01305814181"
click at [1059, 476] on font "Continuar" at bounding box center [1072, 470] width 50 height 11
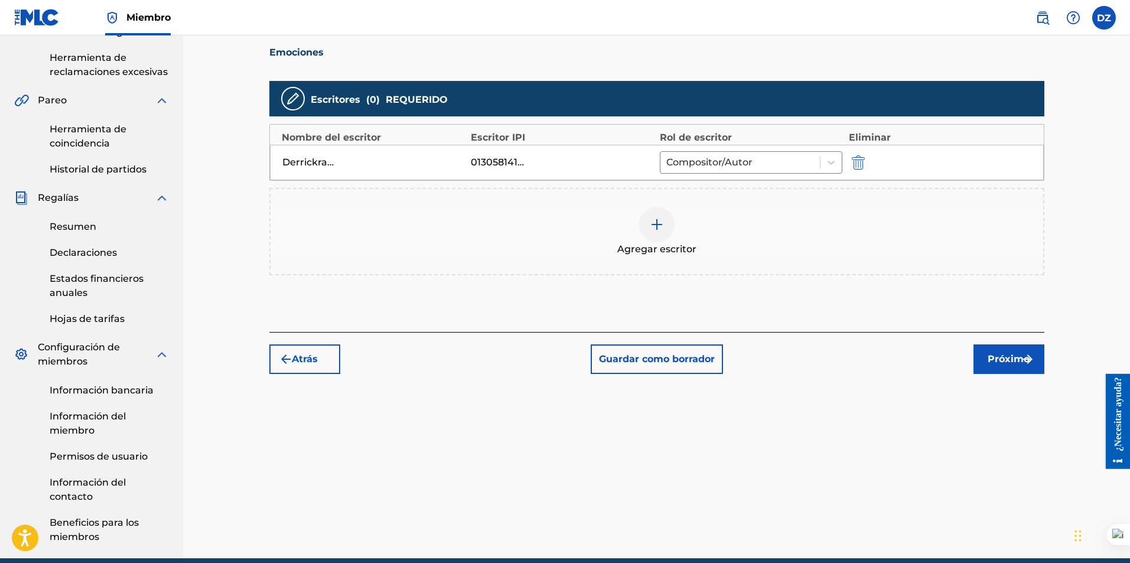
click at [991, 359] on font "Próximo" at bounding box center [1009, 358] width 42 height 11
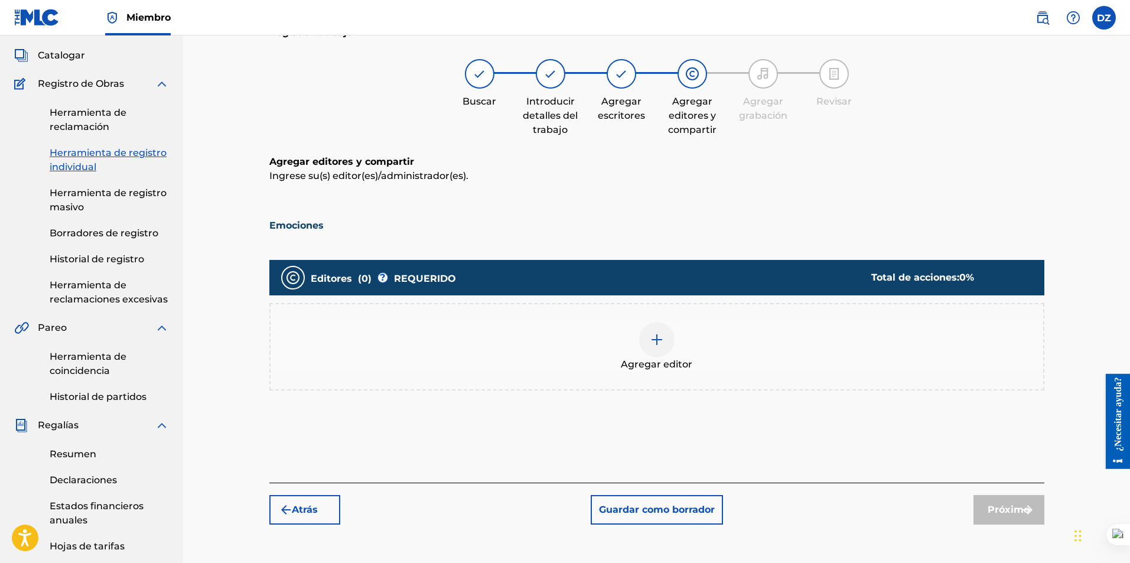
scroll to position [53, 0]
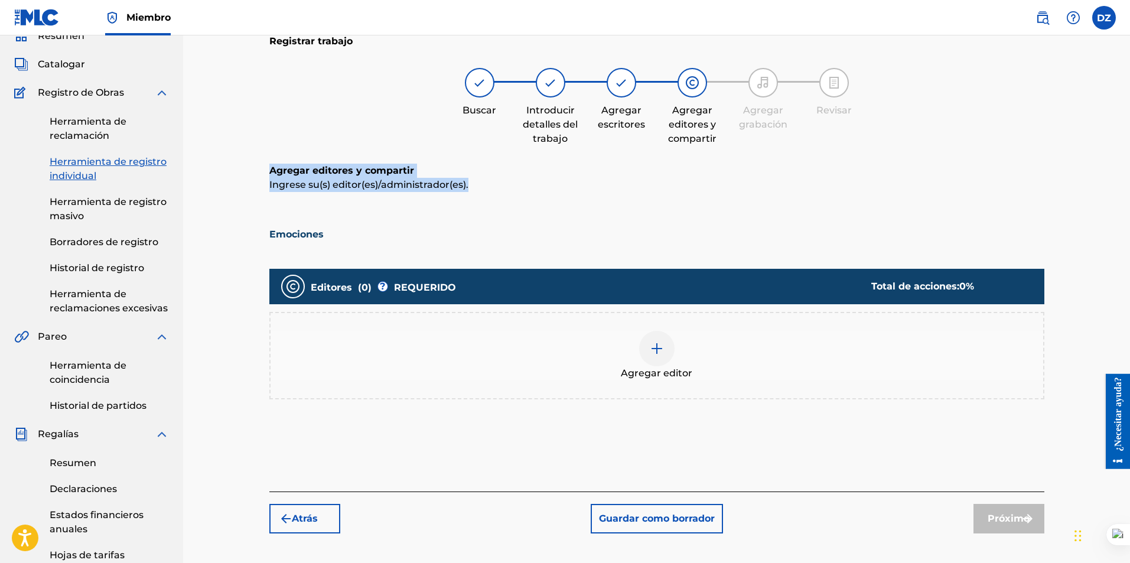
drag, startPoint x: 473, startPoint y: 184, endPoint x: 261, endPoint y: 167, distance: 212.8
click at [261, 167] on div "Registrar trabajo Buscar Introducir detalles del trabajo Agregar escritores Agr…" at bounding box center [657, 278] width 799 height 533
copy div "Agregar editores y compartir [PERSON_NAME](s) editor(es)/administrador(es)."
click at [653, 348] on img at bounding box center [657, 348] width 14 height 14
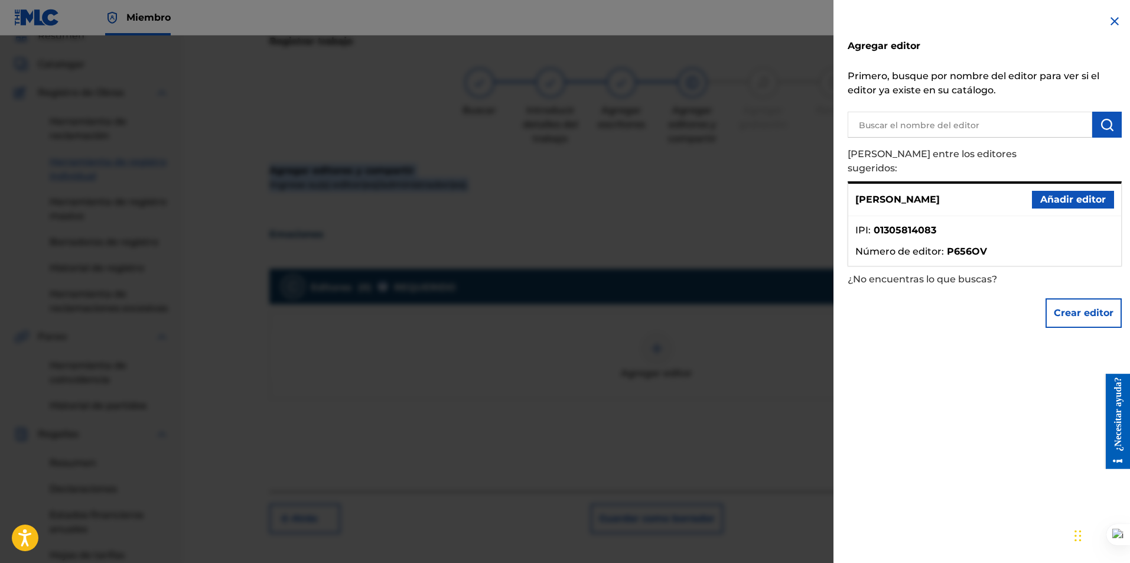
click at [1066, 194] on font "Añadir editor" at bounding box center [1073, 199] width 66 height 11
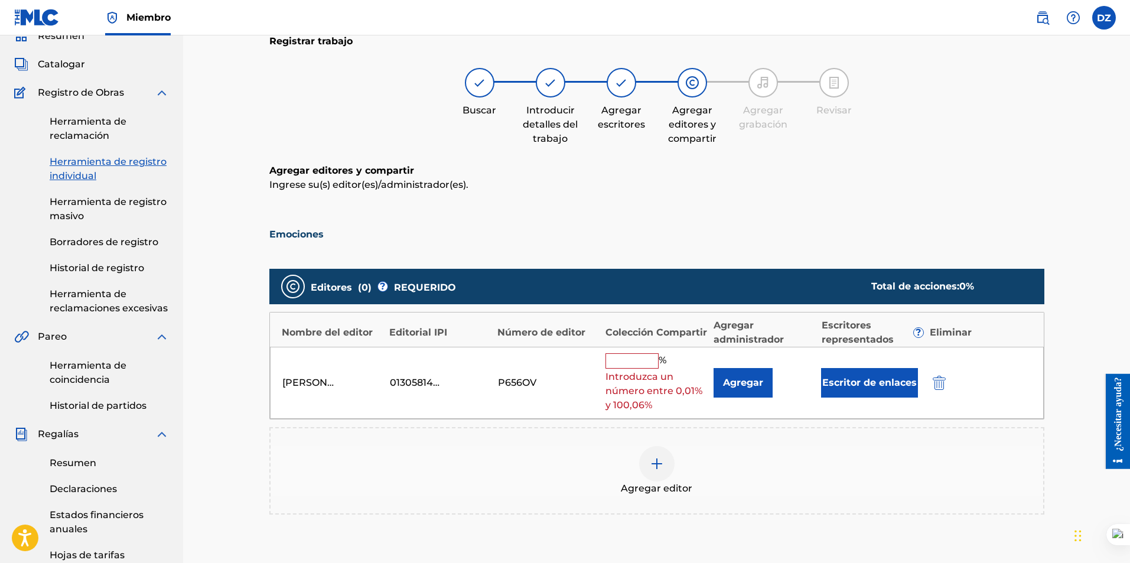
click at [610, 357] on input "text" at bounding box center [631, 360] width 53 height 15
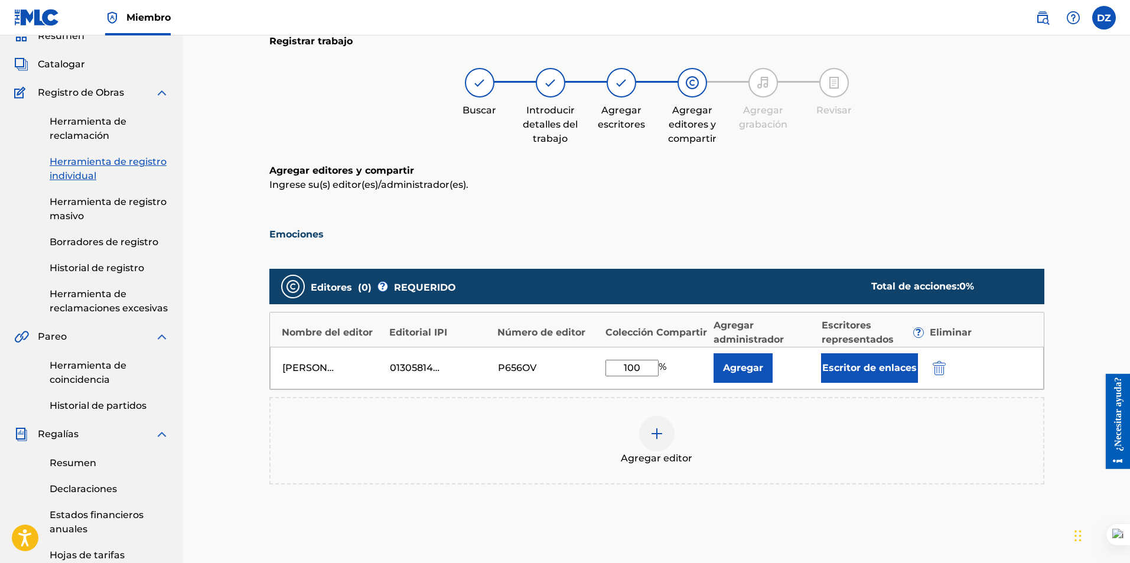
type input "100"
click at [838, 161] on div "Registrar trabajo Buscar Introducir detalles del trabajo Agregar escritores Agr…" at bounding box center [657, 321] width 799 height 618
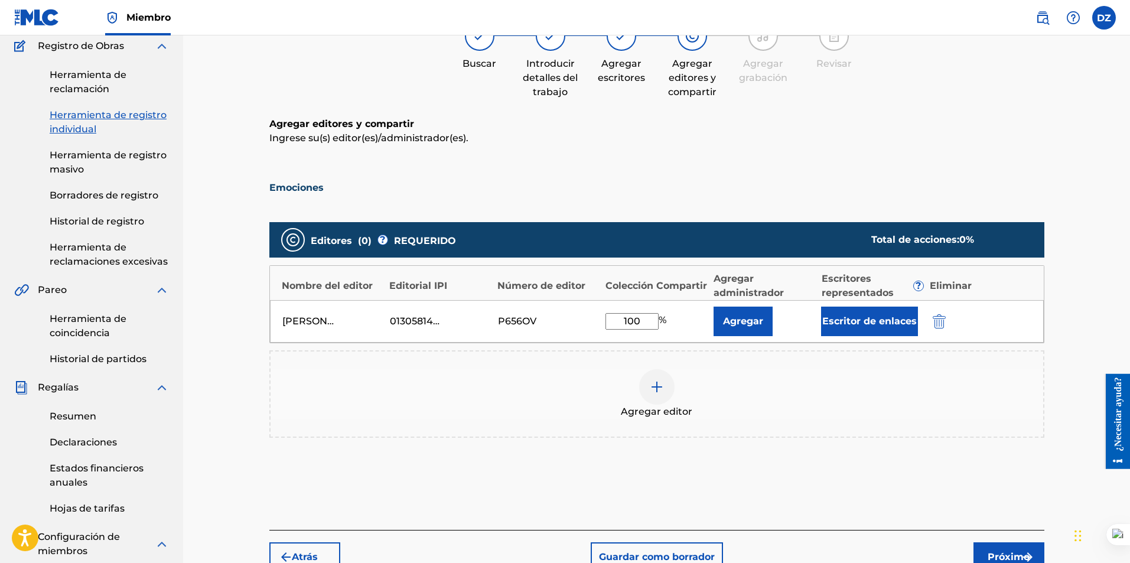
scroll to position [171, 0]
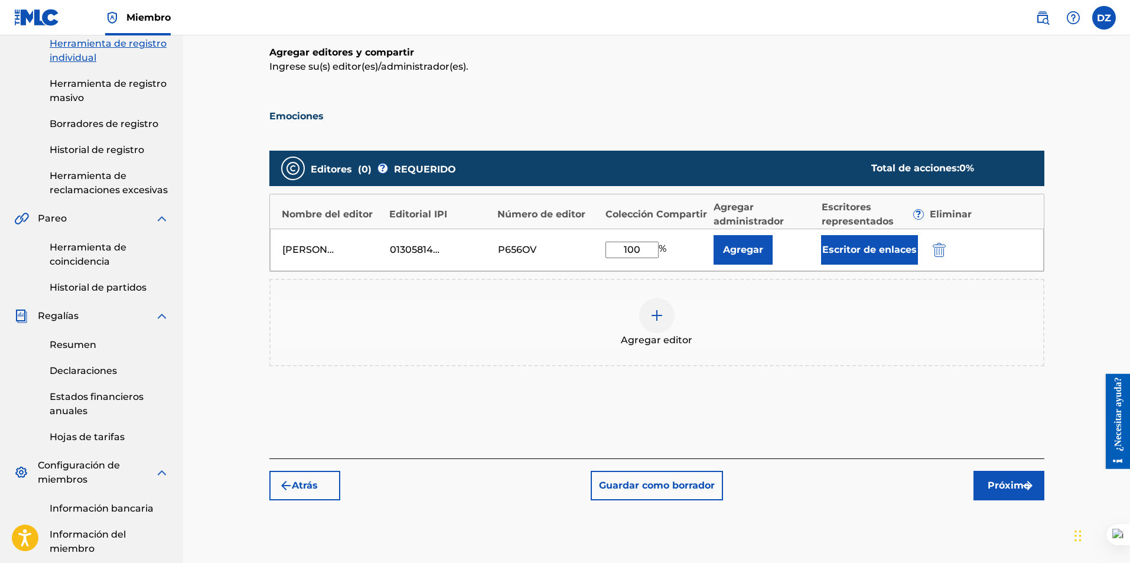
click at [1024, 484] on img "submit" at bounding box center [1028, 485] width 14 height 14
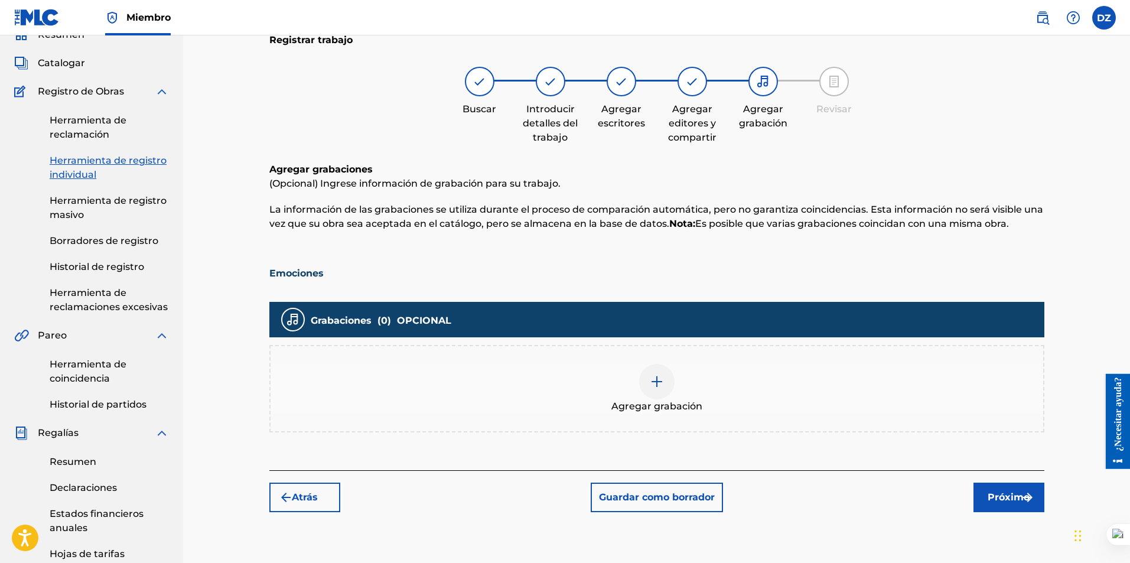
scroll to position [53, 0]
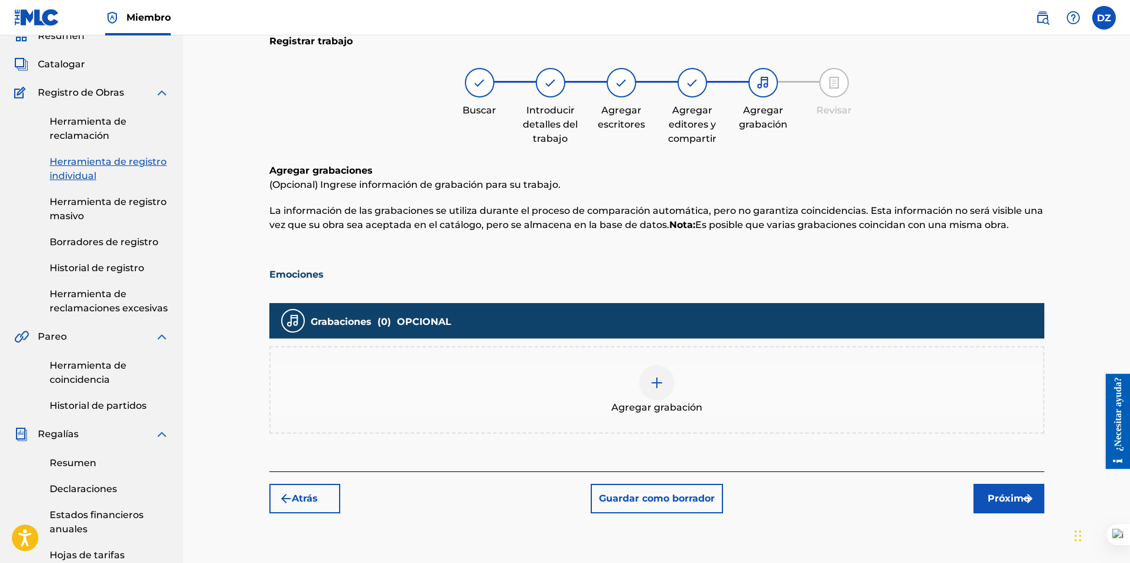
click at [660, 386] on img at bounding box center [657, 383] width 14 height 14
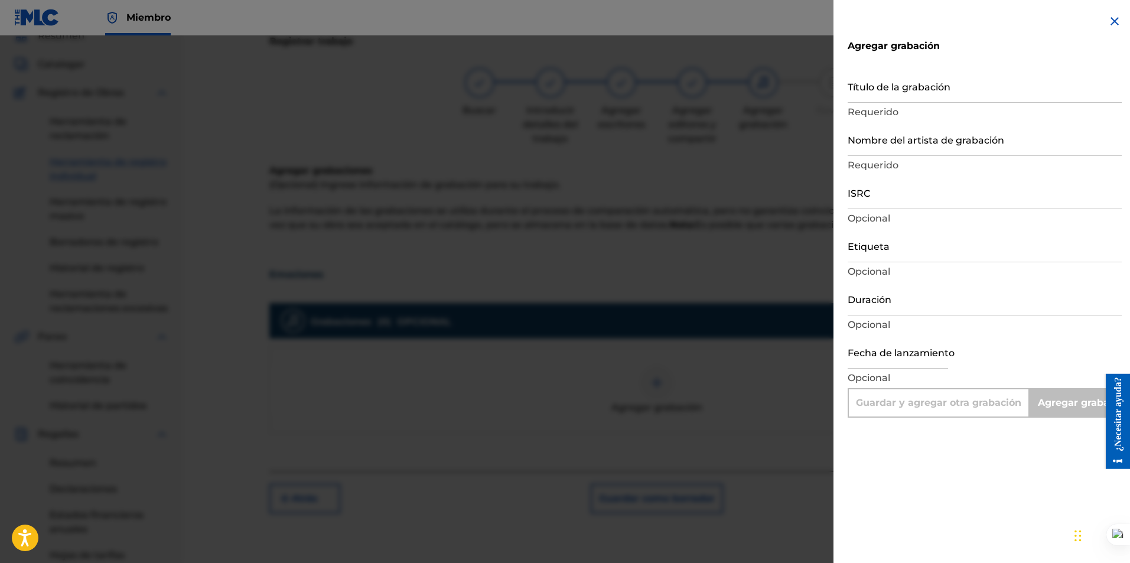
click at [1116, 14] on div "Agregar grabación Título de la grabación Requerido Nombre del artista de grabac…" at bounding box center [985, 216] width 302 height 432
click at [1110, 22] on img at bounding box center [1115, 21] width 14 height 14
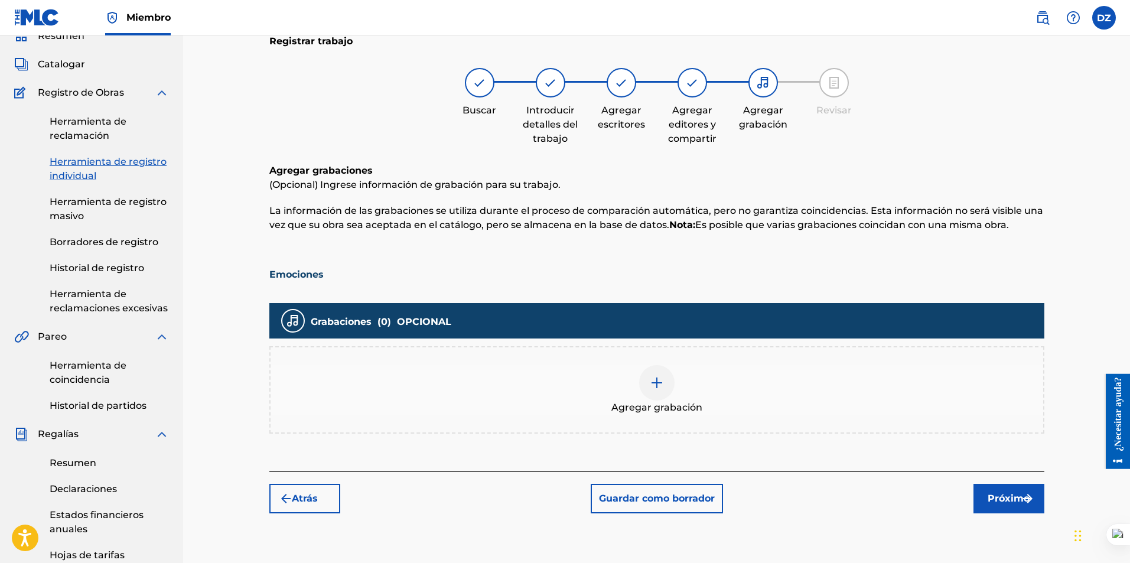
drag, startPoint x: 1011, startPoint y: 226, endPoint x: 263, endPoint y: 168, distance: 750.1
click at [263, 168] on div "Registrar trabajo Buscar Introducir detalles del trabajo Agregar escritores Agr…" at bounding box center [657, 268] width 799 height 513
copy div "Agregar grabaciones (Opcional) Ingrese información de grabación para su trabajo…"
click at [666, 376] on div at bounding box center [656, 382] width 35 height 35
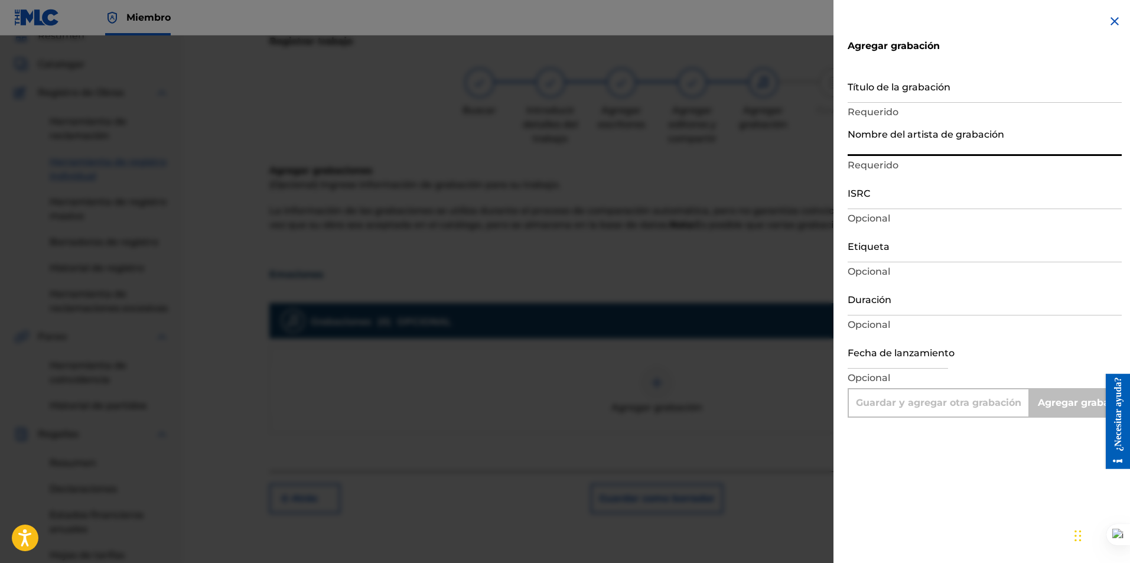
click at [867, 146] on input "Nombre del artista de grabación" at bounding box center [985, 139] width 274 height 34
type input "Derrickrator"
type input "Add Recording"
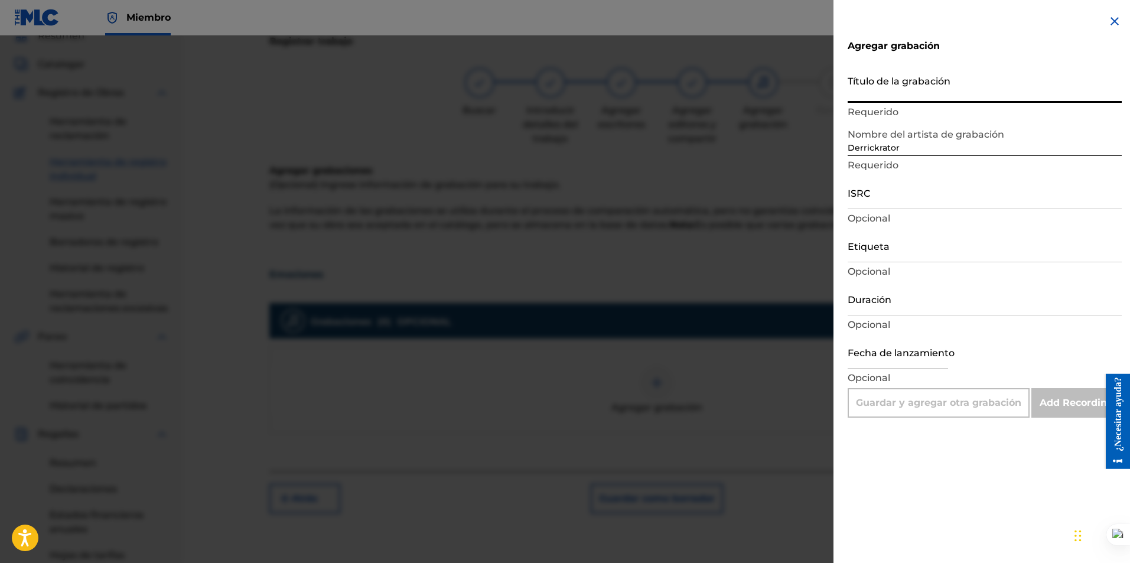
click at [876, 92] on input "Título de la grabación" at bounding box center [985, 86] width 274 height 34
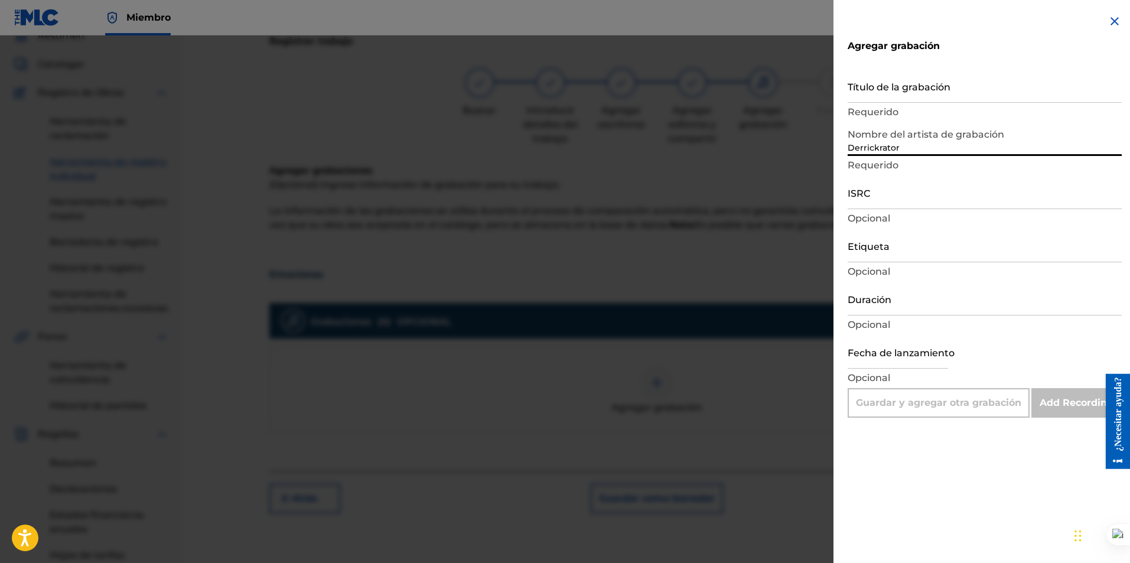
drag, startPoint x: 923, startPoint y: 145, endPoint x: 682, endPoint y: 152, distance: 241.7
click at [670, 148] on div "Agregar grabación Título de la grabación Requerido Nombre del artista de grabac…" at bounding box center [565, 299] width 1130 height 528
click at [849, 147] on input "Nombre del artista de grabación" at bounding box center [985, 139] width 274 height 34
type input "Derrickrator"
click at [873, 90] on input "Título de la grabación" at bounding box center [985, 86] width 274 height 34
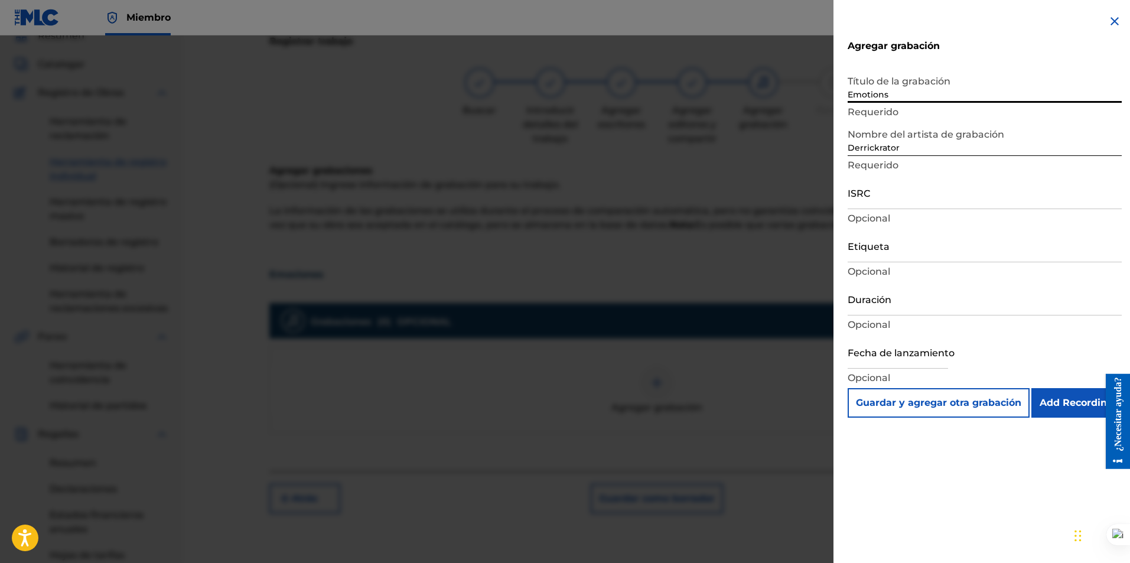
type input "Emotions"
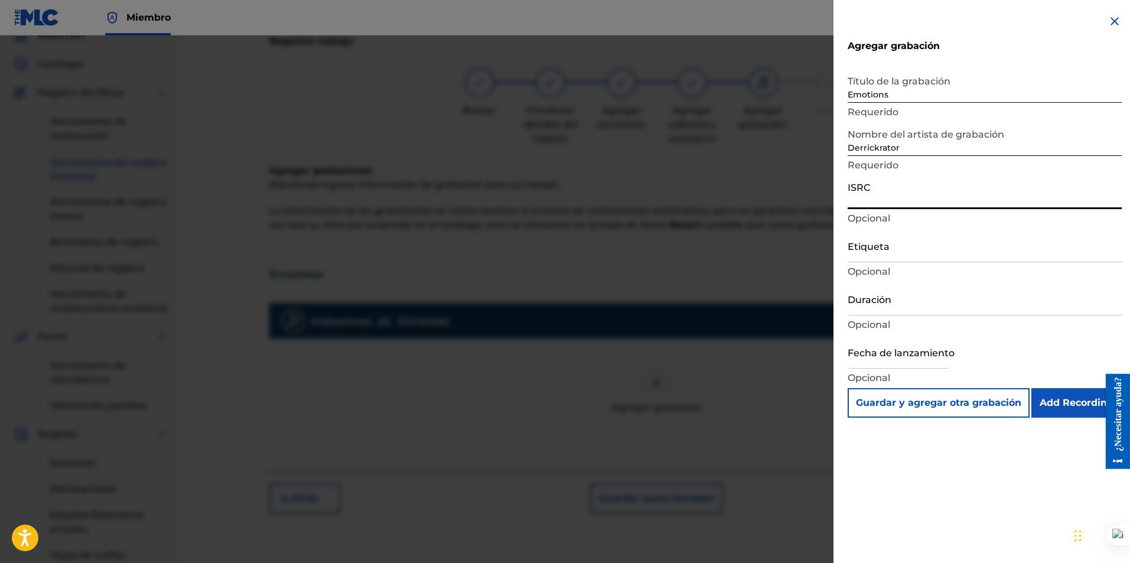
click at [864, 202] on input "ISRC" at bounding box center [985, 192] width 274 height 34
paste input "QZNJV2523469"
type input "QZNJV2523469"
click at [878, 305] on input "Duración" at bounding box center [985, 299] width 274 height 34
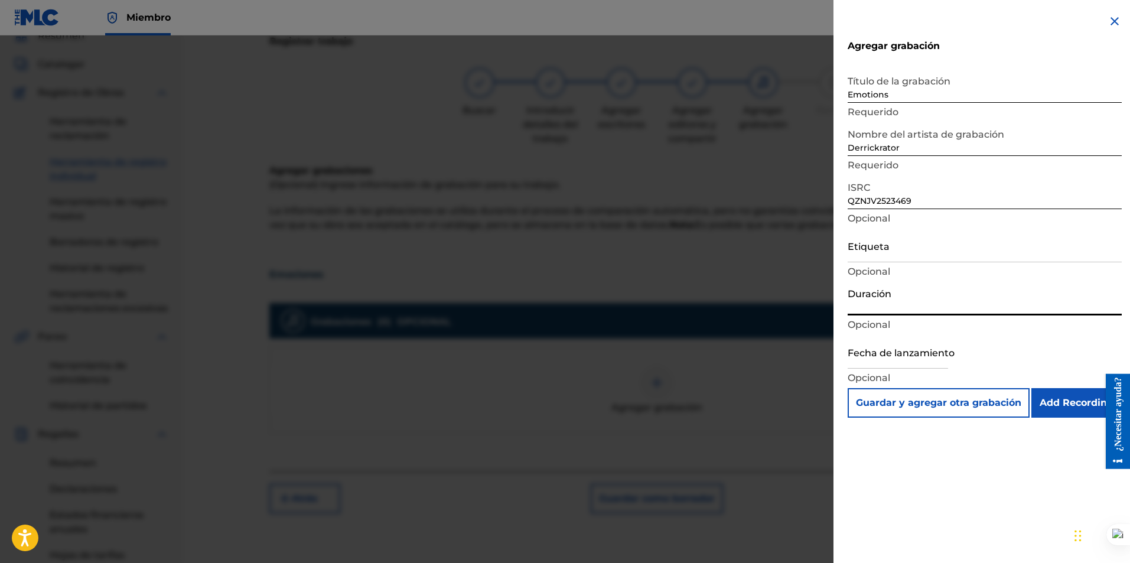
type input "2"
type input "02:23"
click at [851, 360] on input "text" at bounding box center [898, 352] width 100 height 34
select select "7"
select select "2025"
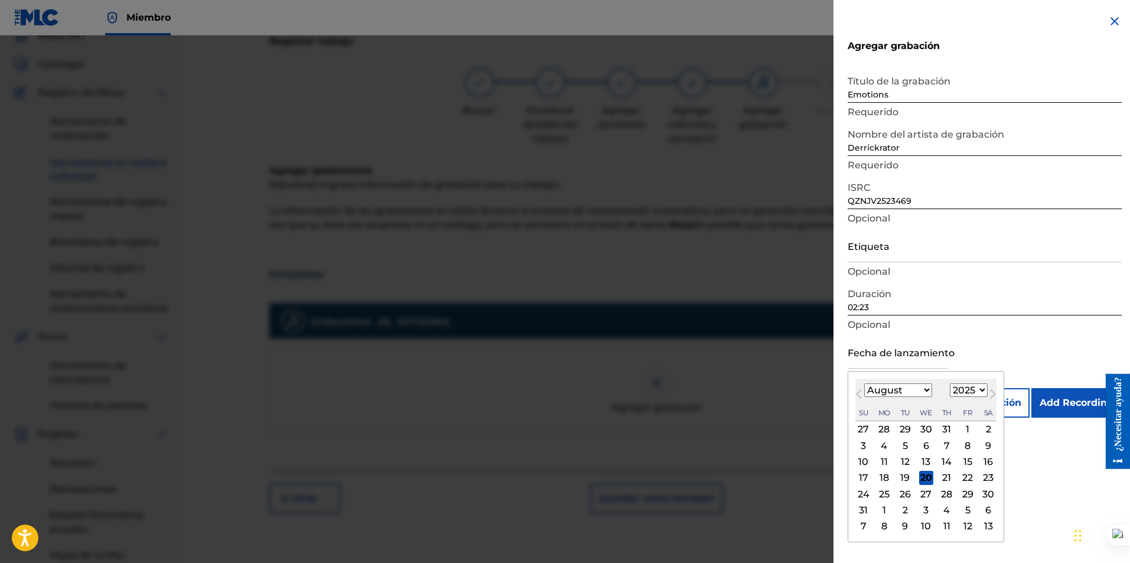
paste input "[DATE]"
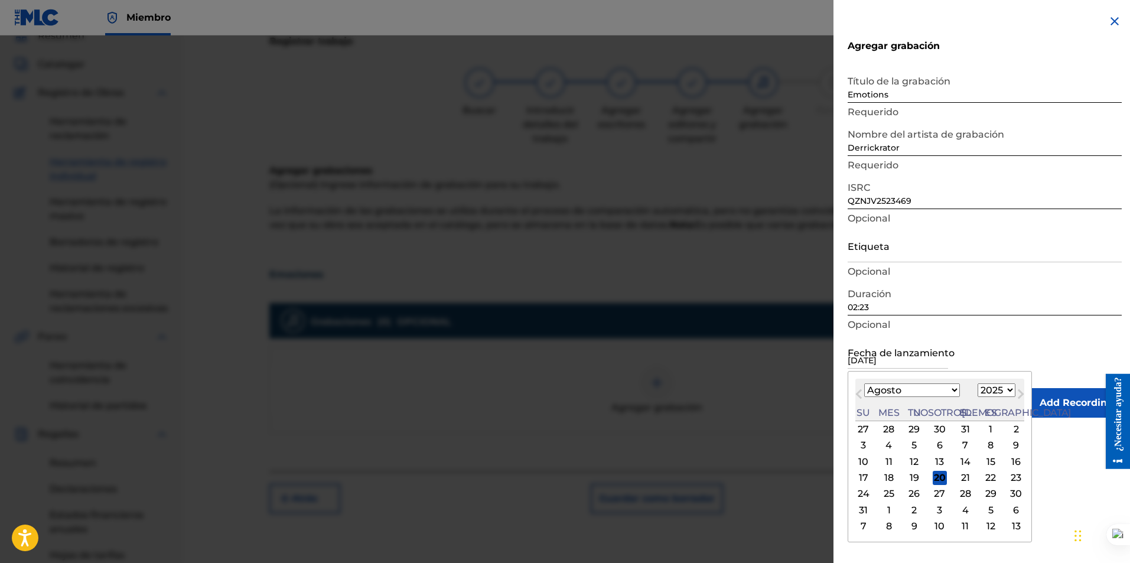
type input "[DATE]"
click at [923, 389] on select "Enero Febrero Marzo Abril Puede Junio [PERSON_NAME] Septiembre Octubre Noviembr…" at bounding box center [912, 390] width 96 height 14
select select "3"
click at [864, 383] on select "Enero Febrero Marzo Abril Puede Junio [PERSON_NAME] Septiembre Octubre Noviembr…" at bounding box center [912, 390] width 96 height 14
click at [1009, 478] on div "26" at bounding box center [1016, 478] width 14 height 14
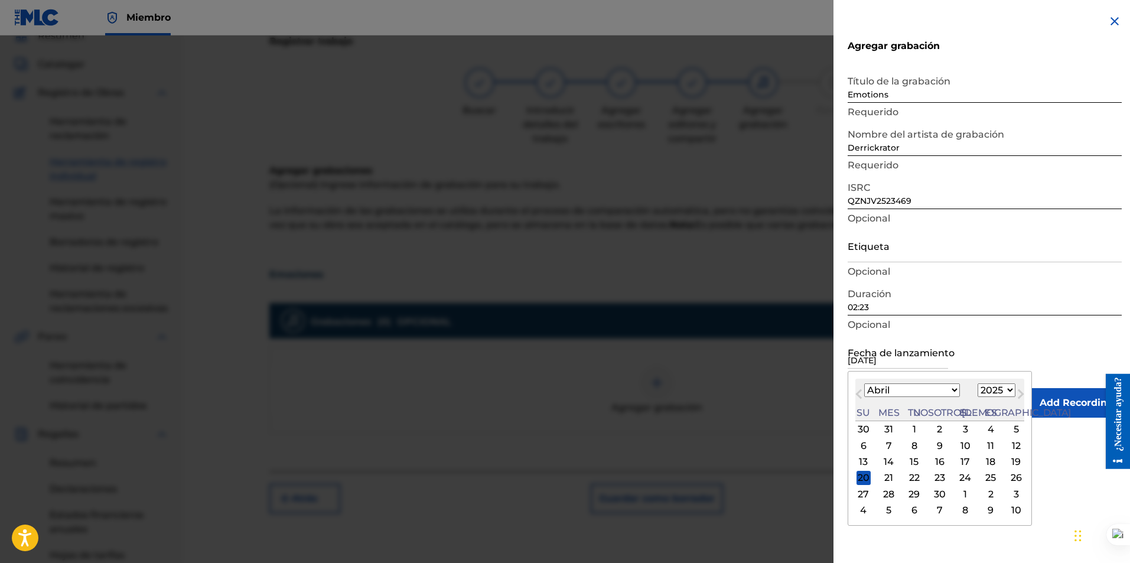
type input "[DATE]"
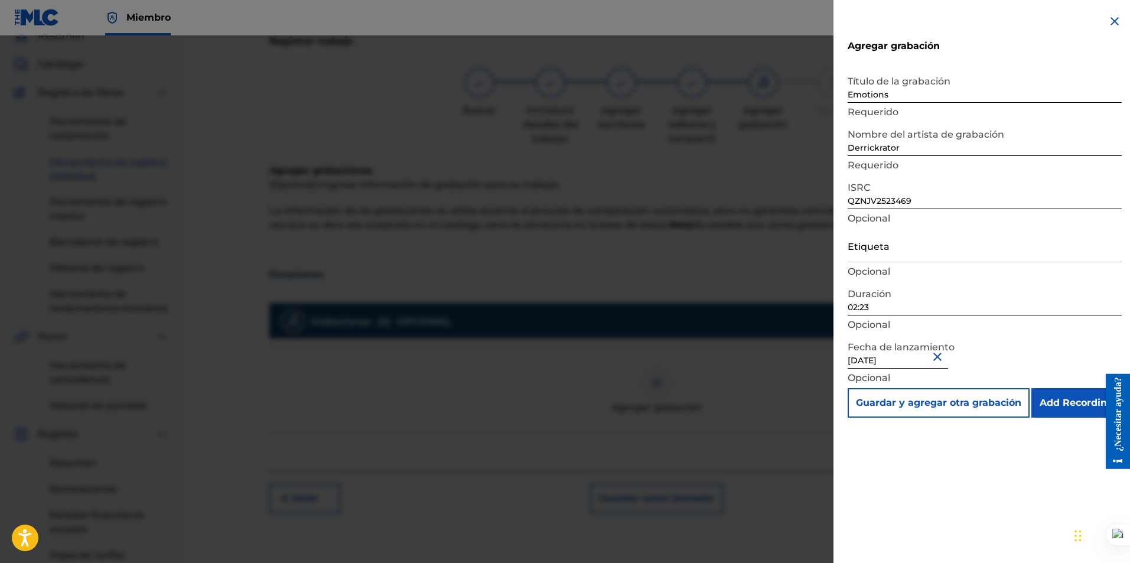
click at [1035, 344] on div "Fecha de lanzamiento [DATE] Opcional" at bounding box center [985, 361] width 274 height 53
click at [1050, 405] on input "Add Recording" at bounding box center [1076, 403] width 90 height 30
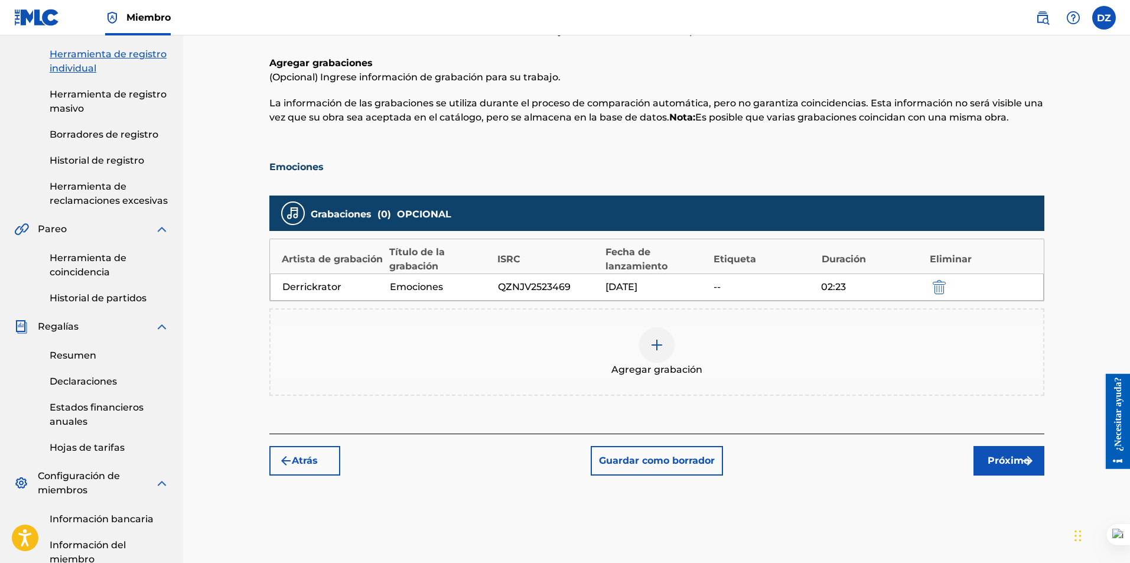
scroll to position [171, 0]
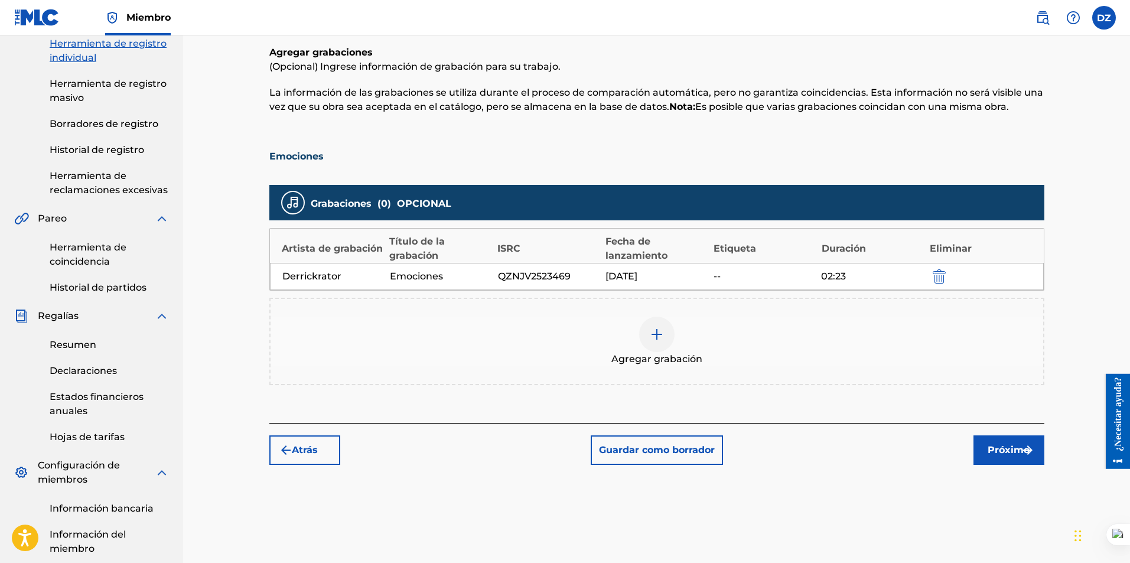
click at [1023, 450] on img "submit" at bounding box center [1028, 450] width 14 height 14
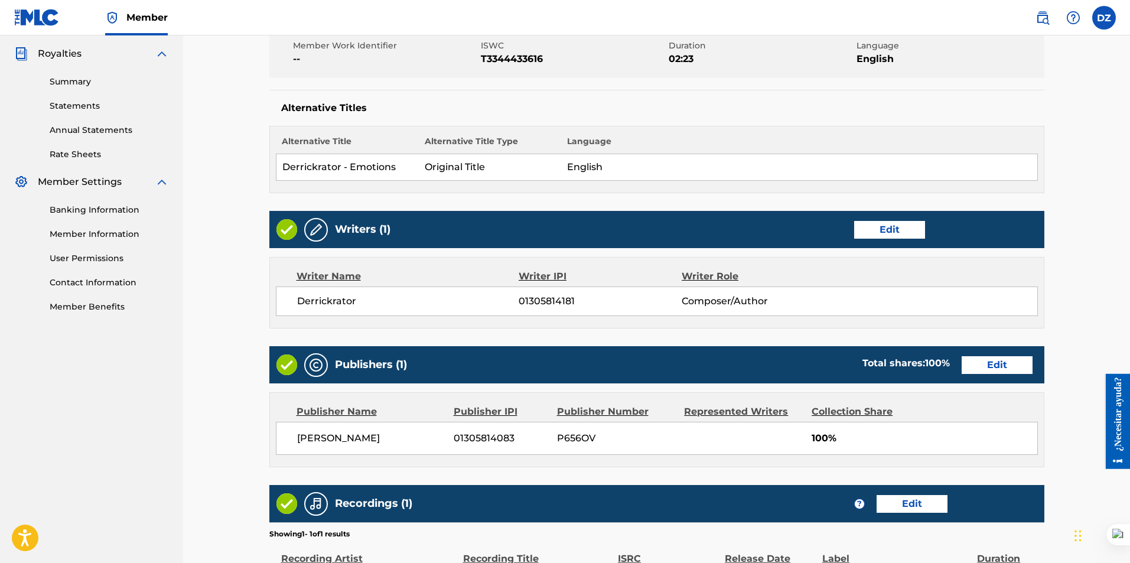
scroll to position [297, 0]
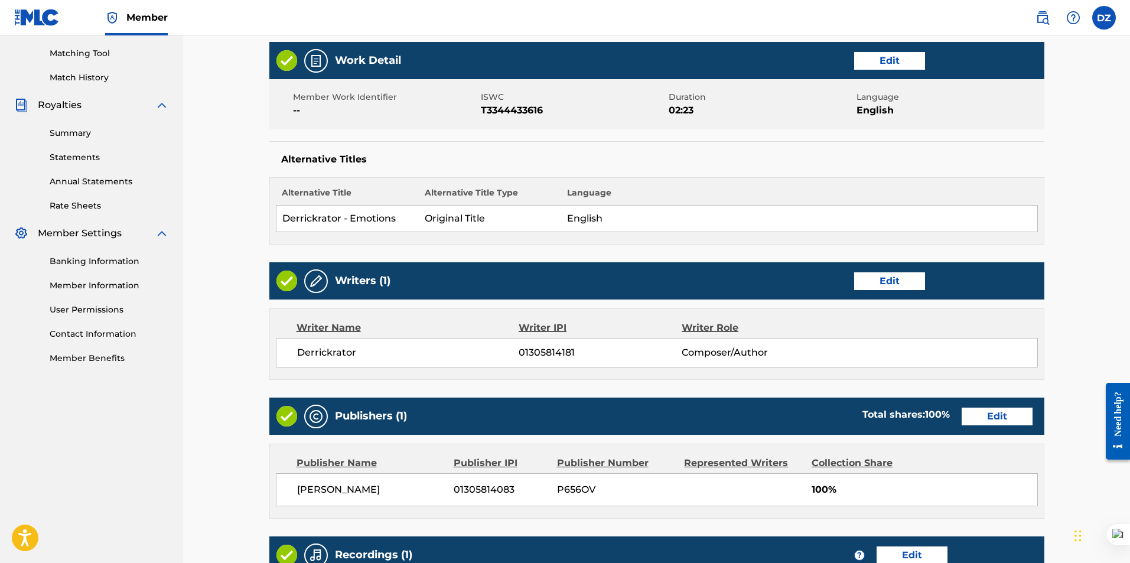
click at [220, 207] on div "Register Work Search Enter Work Details Add Writers Add Publishers & Shares Add…" at bounding box center [656, 230] width 947 height 984
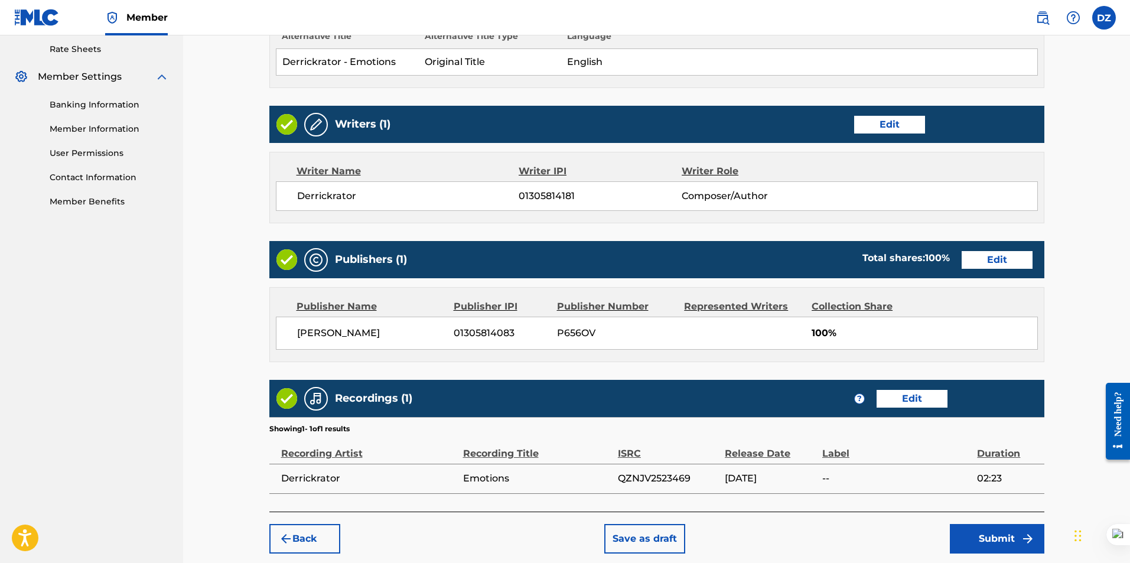
scroll to position [513, 0]
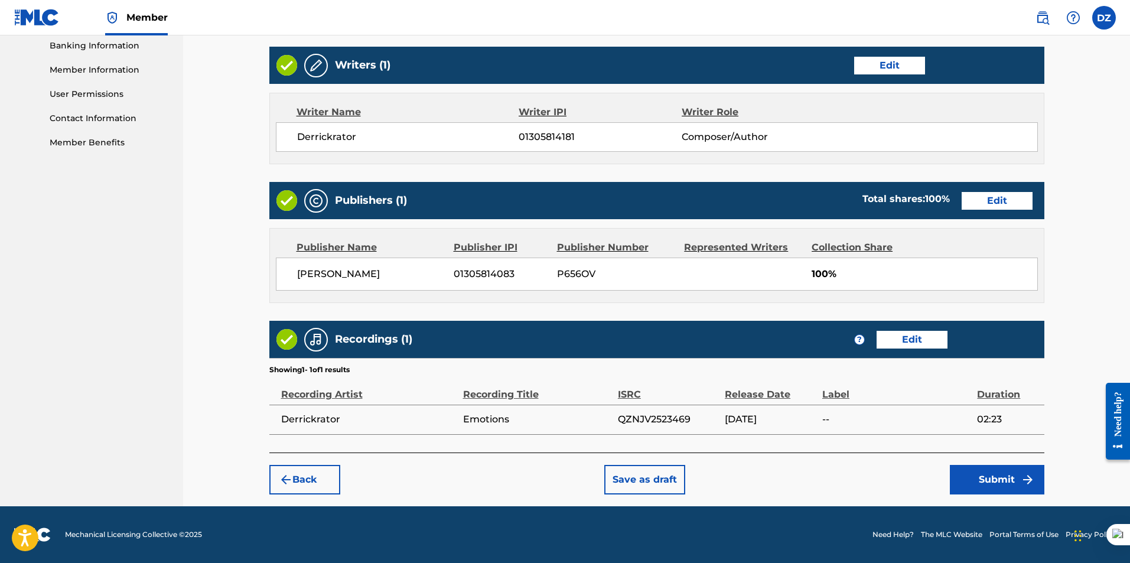
click at [996, 479] on button "Submit" at bounding box center [997, 480] width 95 height 30
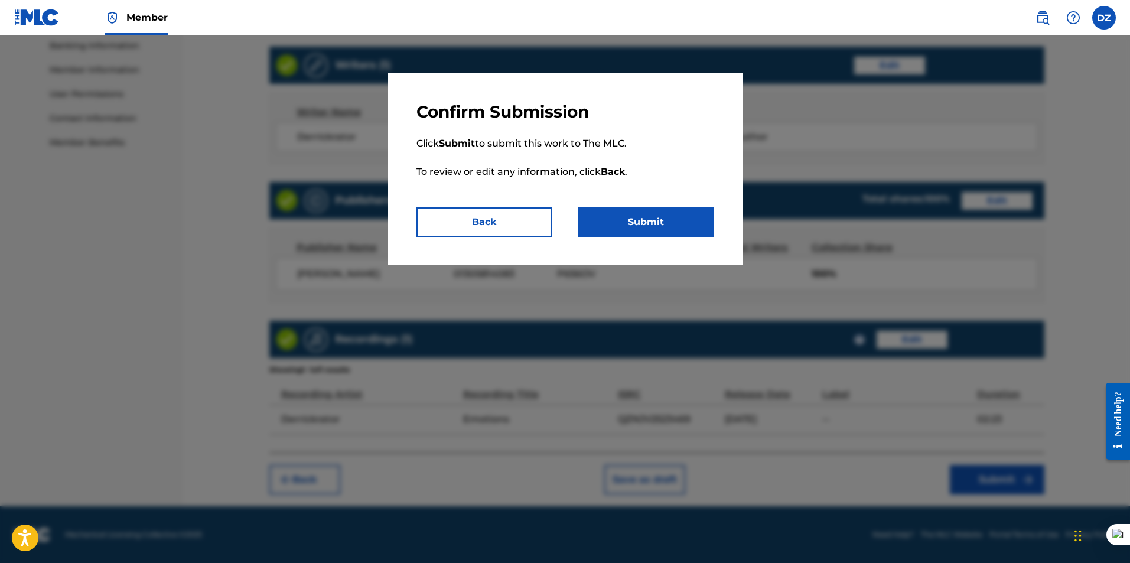
click at [671, 214] on button "Submit" at bounding box center [646, 222] width 136 height 30
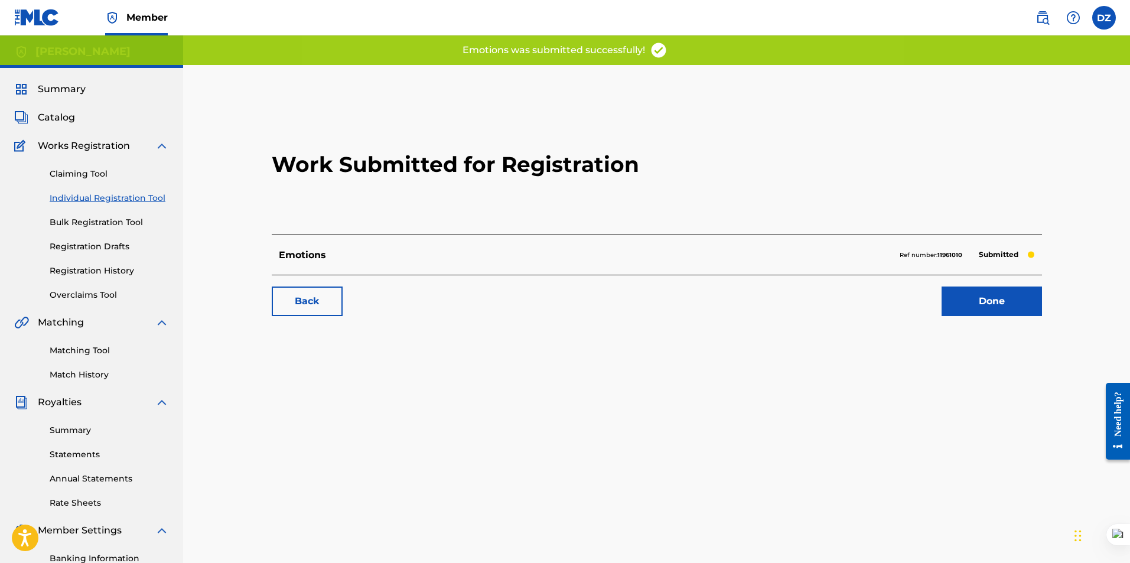
click at [967, 302] on link "Done" at bounding box center [992, 302] width 100 height 30
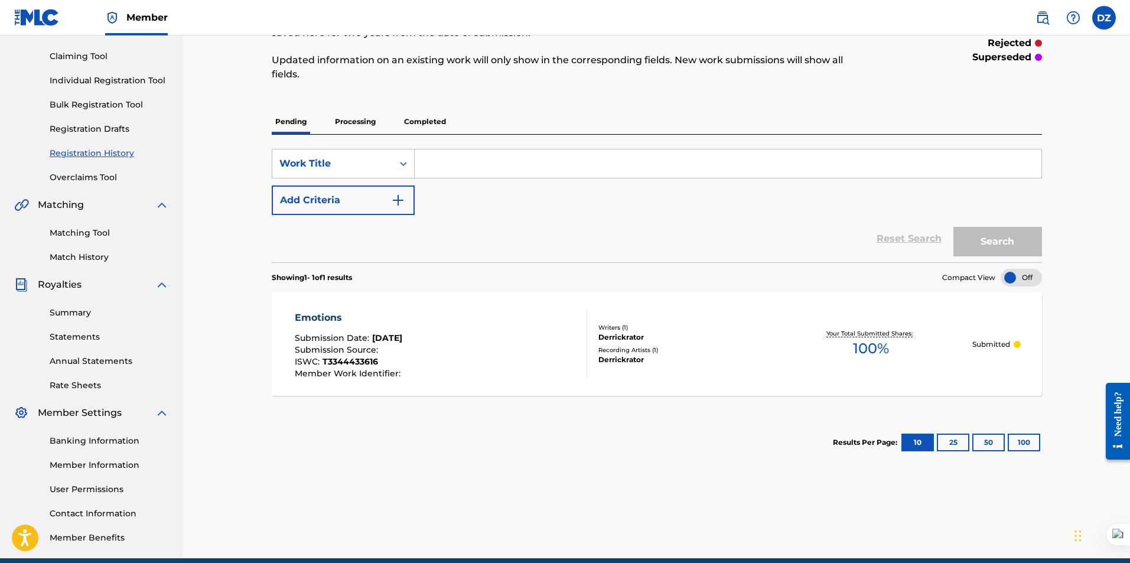
scroll to position [118, 0]
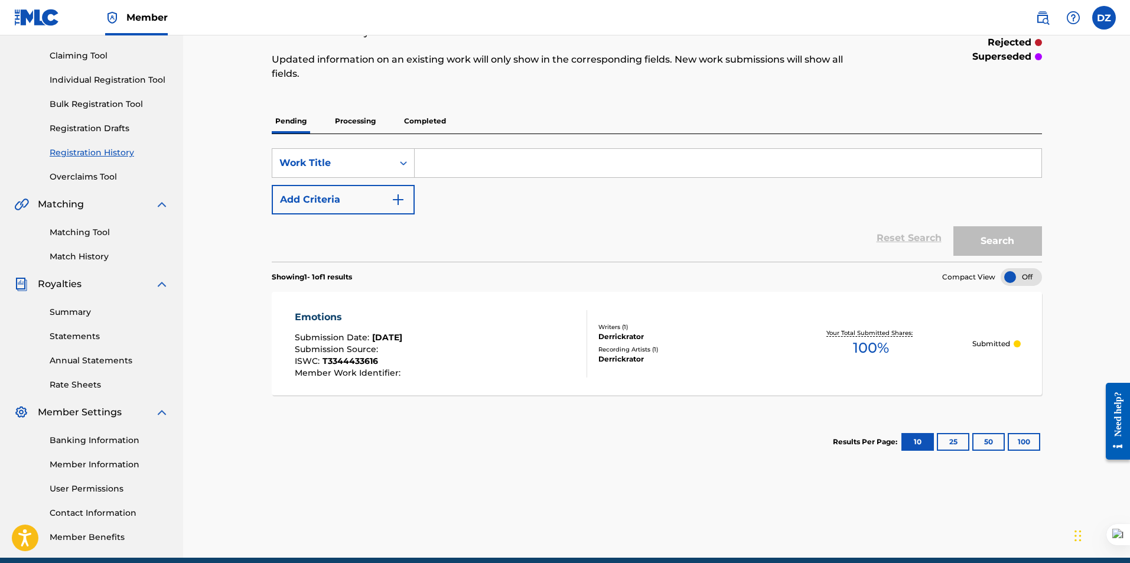
click at [379, 122] on p "Processing" at bounding box center [355, 121] width 48 height 25
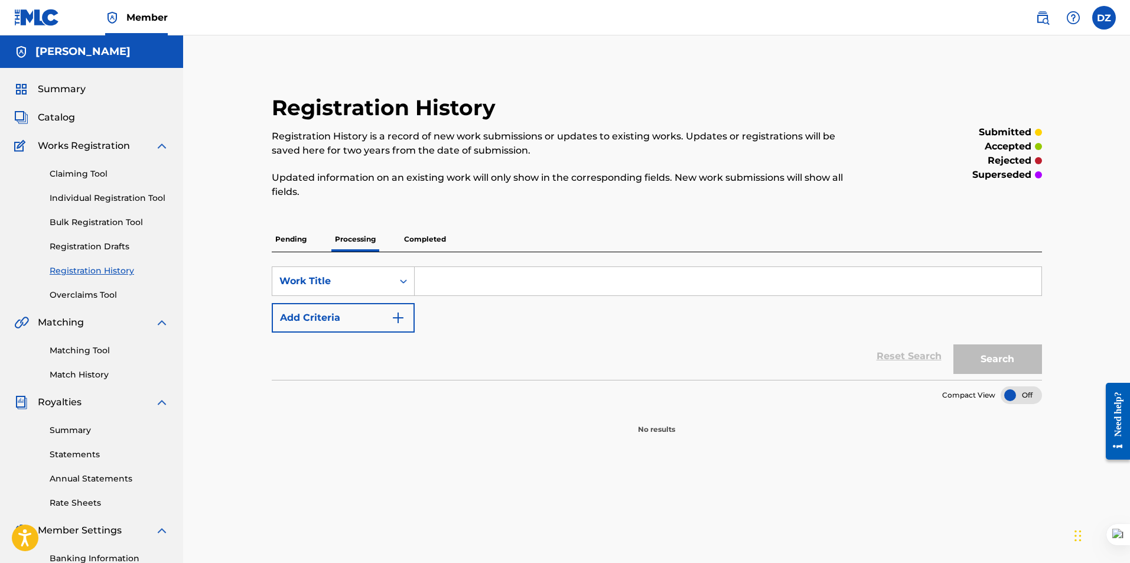
click at [411, 237] on p "Completed" at bounding box center [425, 239] width 49 height 25
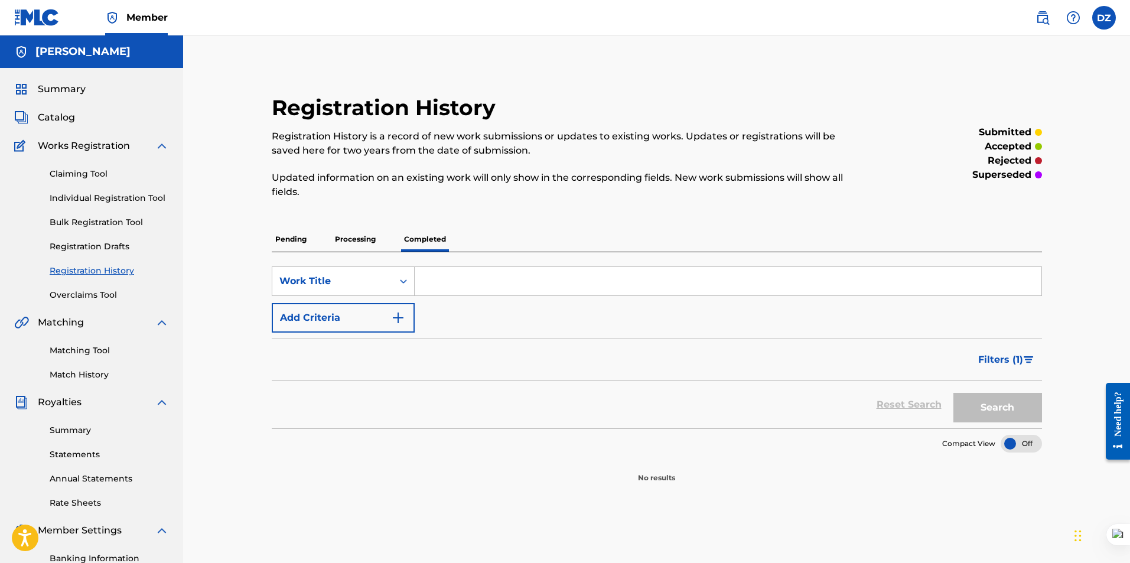
click at [284, 244] on p "Pending" at bounding box center [291, 239] width 38 height 25
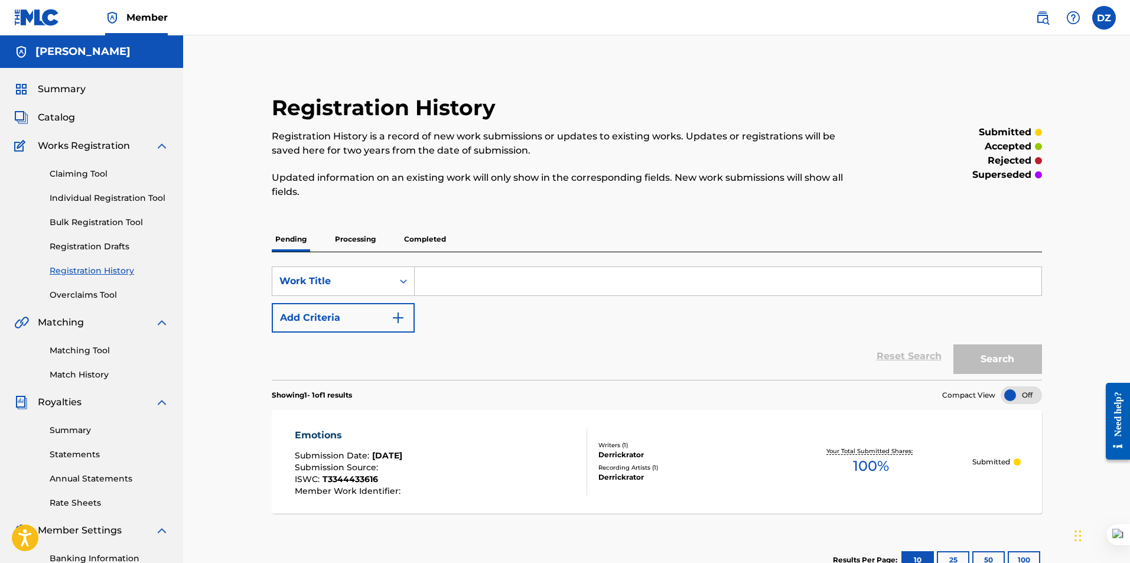
click at [1106, 9] on label at bounding box center [1104, 18] width 24 height 24
click at [1104, 18] on input "DZ [PERSON_NAME] [EMAIL_ADDRESS][DOMAIN_NAME] Notification Preferences Profile …" at bounding box center [1104, 18] width 0 height 0
click at [988, 166] on p "Log out" at bounding box center [990, 167] width 28 height 11
click at [1104, 18] on input "DZ [PERSON_NAME] [EMAIL_ADDRESS][DOMAIN_NAME] Notification Preferences Profile …" at bounding box center [1104, 18] width 0 height 0
